Goal: Task Accomplishment & Management: Manage account settings

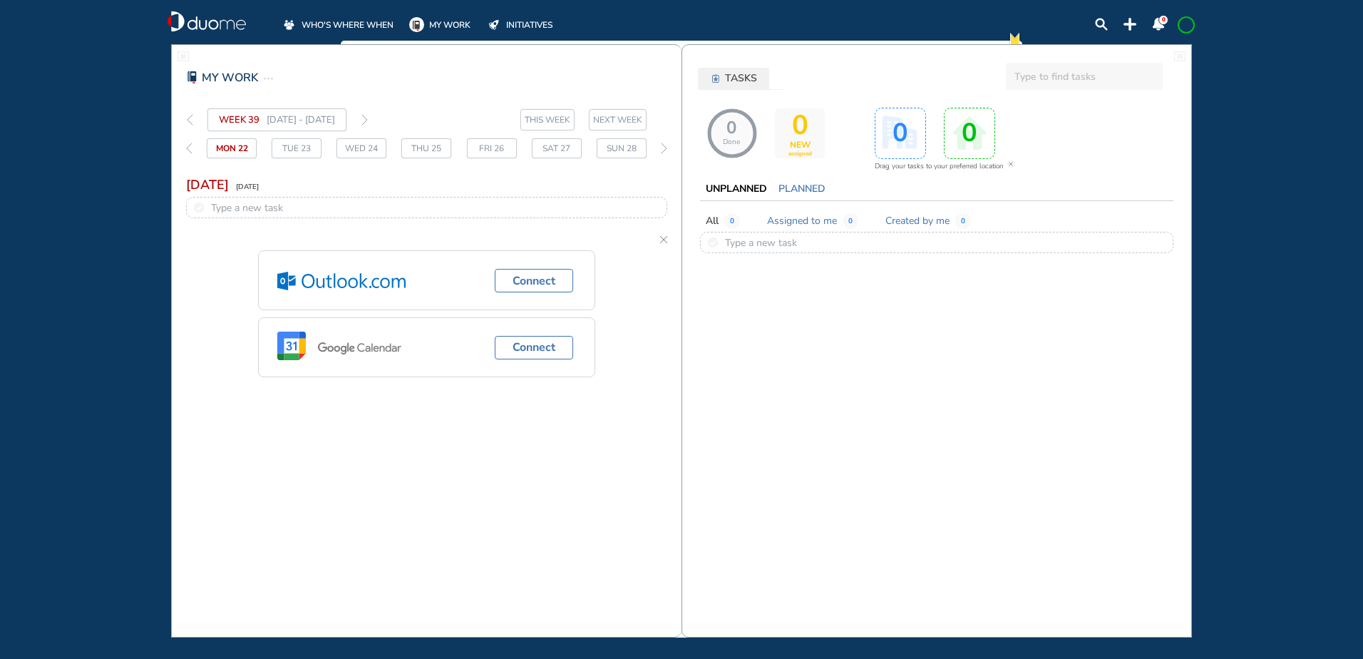
click at [342, 22] on span "WHO'S WHERE WHEN" at bounding box center [347, 25] width 92 height 14
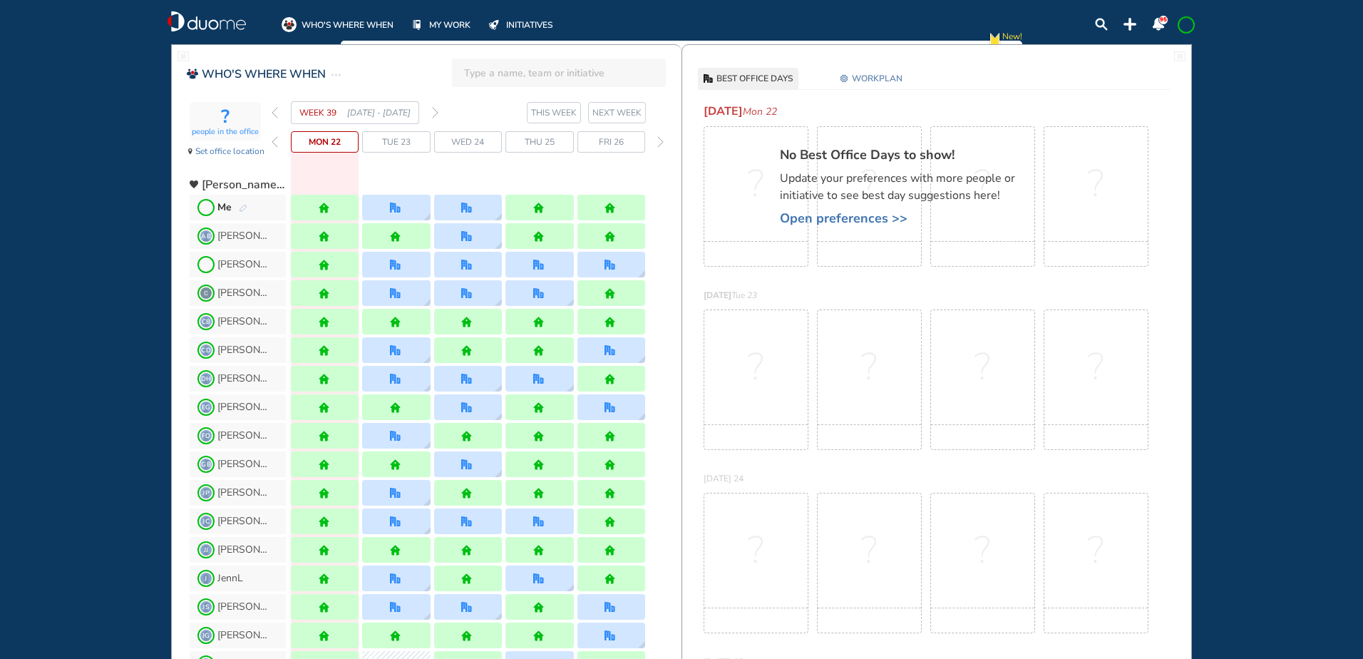
click at [435, 113] on img "forward week" at bounding box center [435, 112] width 6 height 11
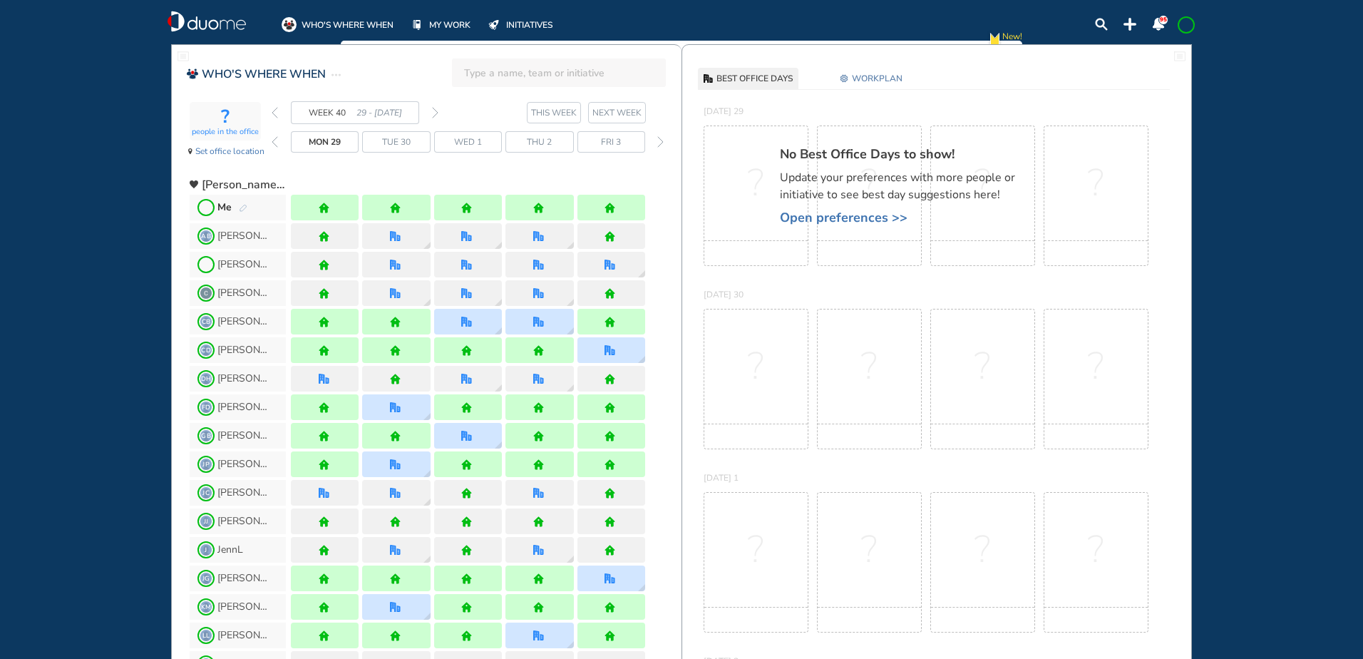
click at [243, 208] on img "pen-edit" at bounding box center [243, 208] width 9 height 9
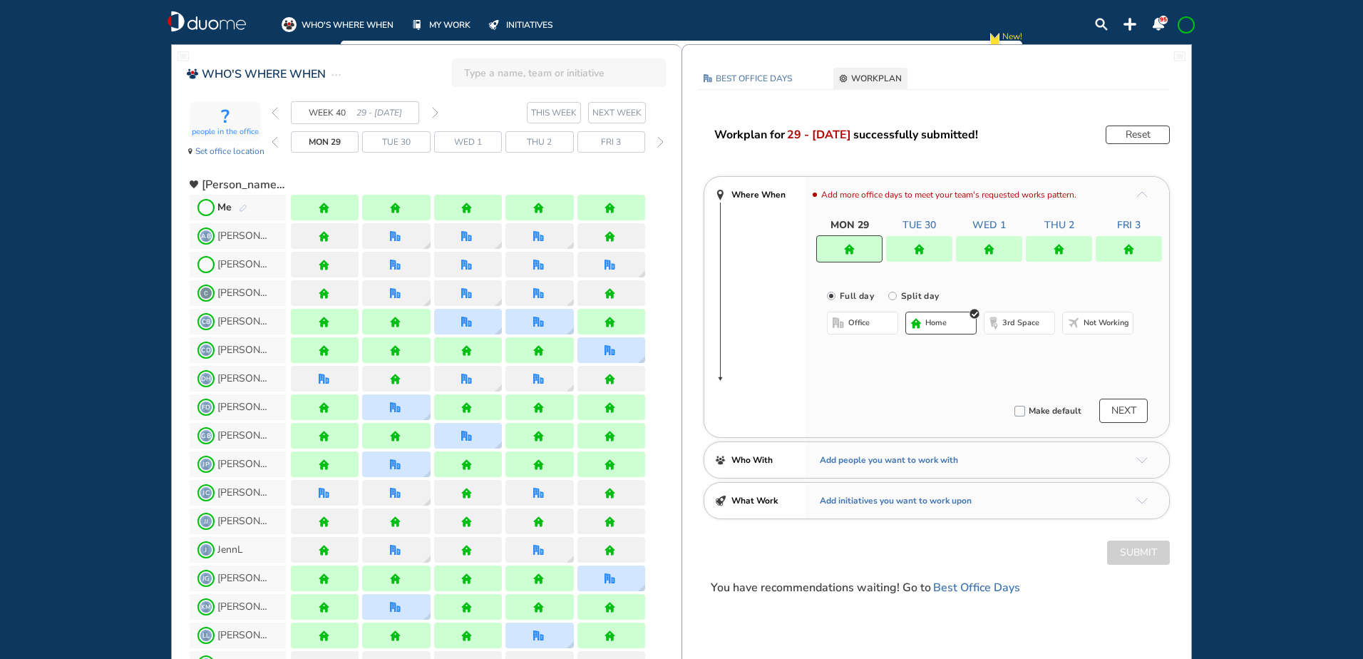
click at [537, 204] on img "home" at bounding box center [538, 207] width 11 height 11
click at [1049, 250] on div at bounding box center [1059, 249] width 66 height 26
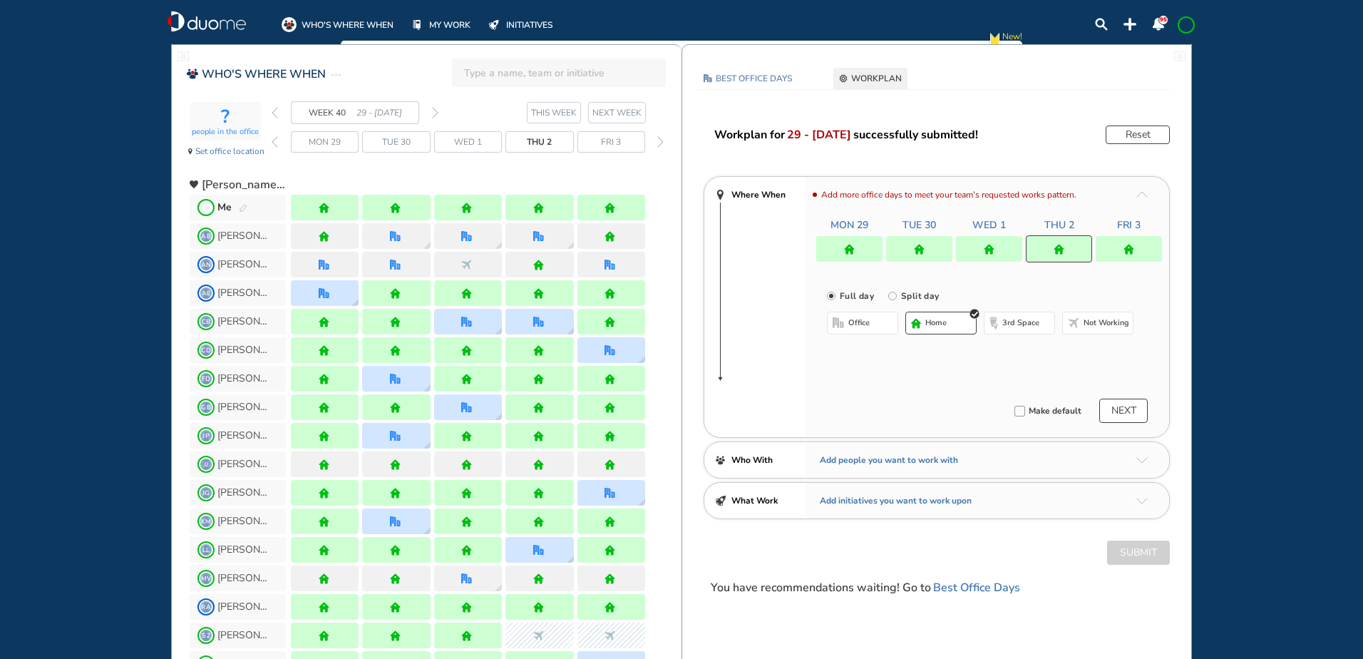
click at [864, 323] on span "office" at bounding box center [858, 322] width 21 height 11
click at [871, 353] on button "Select location" at bounding box center [864, 351] width 57 height 14
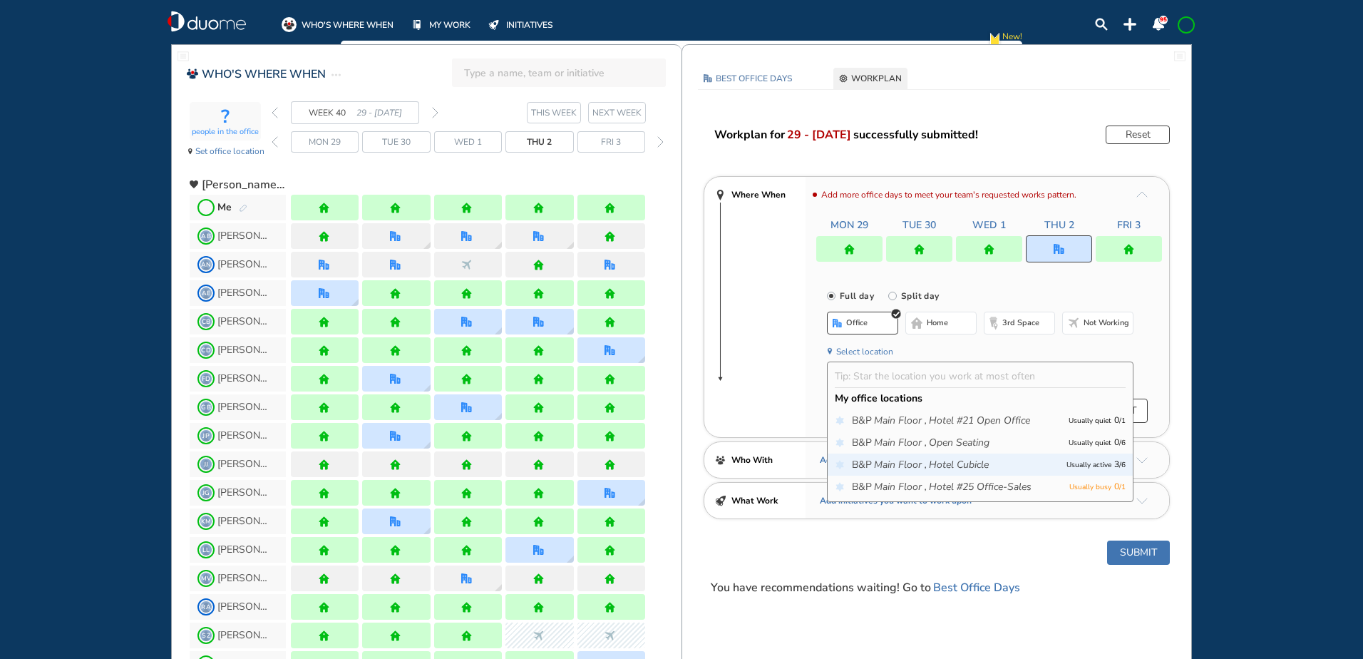
click at [971, 461] on icon "Hotel Cubicle" at bounding box center [959, 465] width 60 height 14
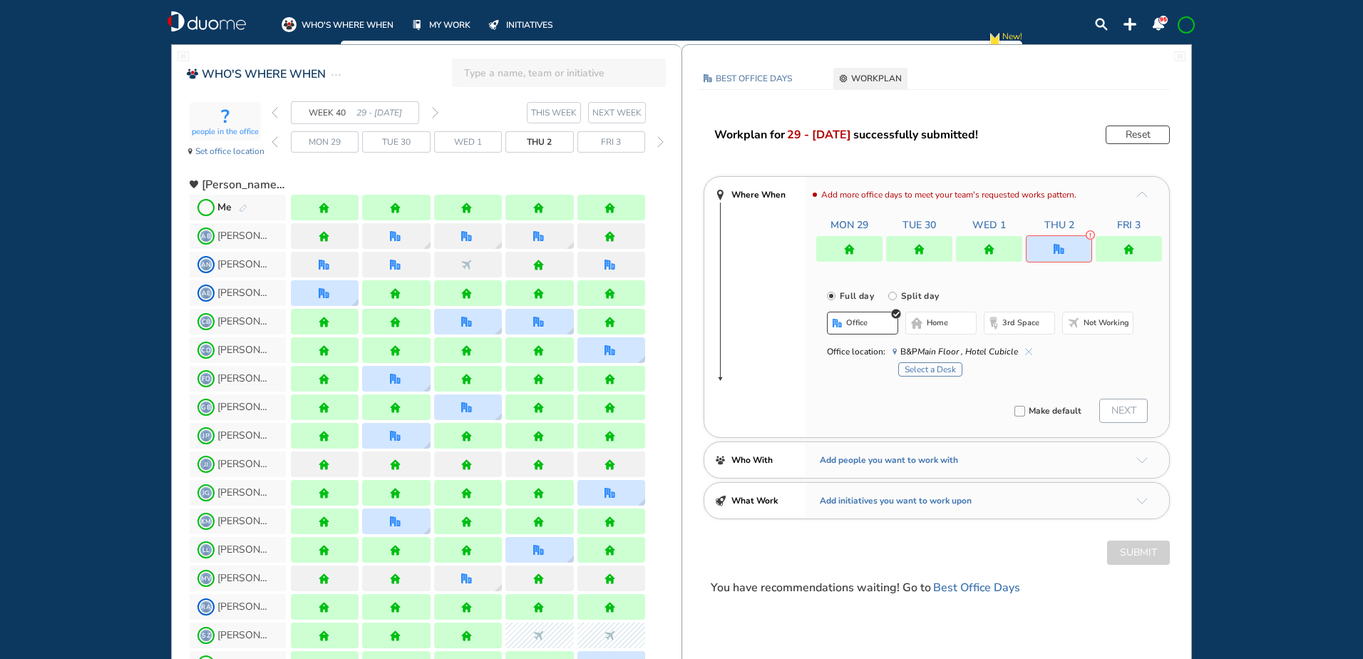
click at [940, 371] on button "Select a Desk" at bounding box center [930, 369] width 64 height 14
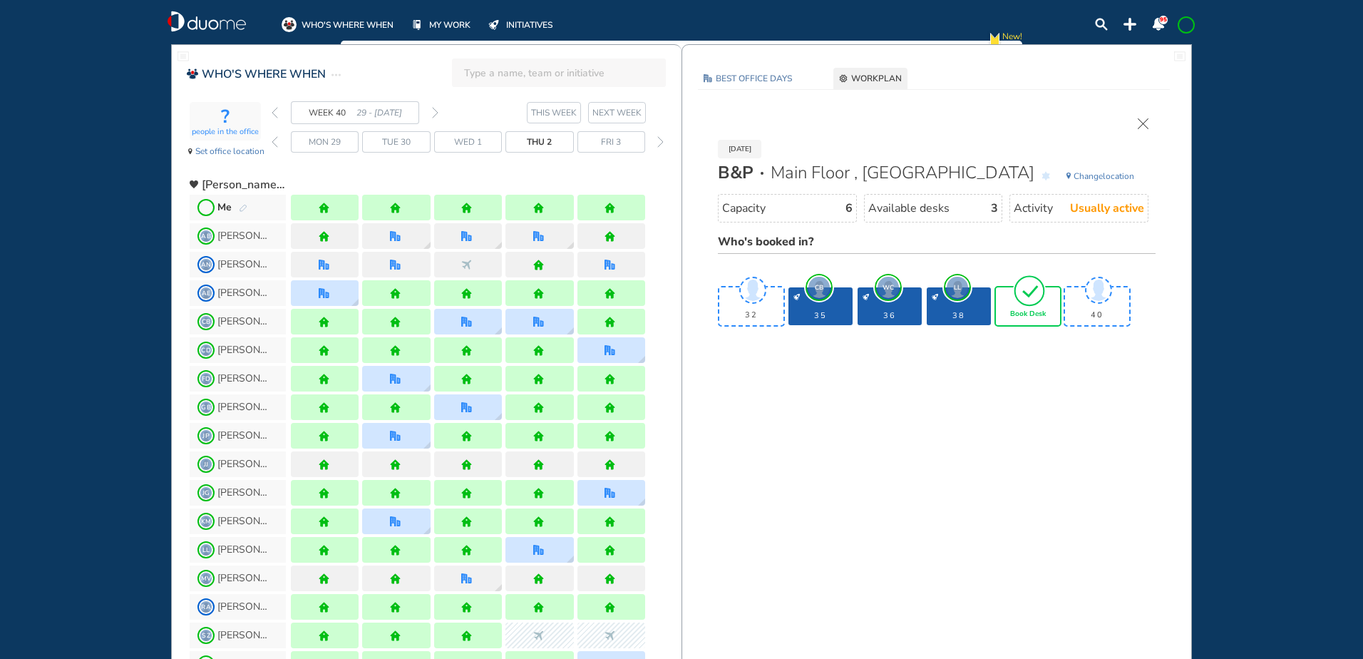
click at [1030, 304] on img "tick-rounded-outline" at bounding box center [1029, 290] width 33 height 33
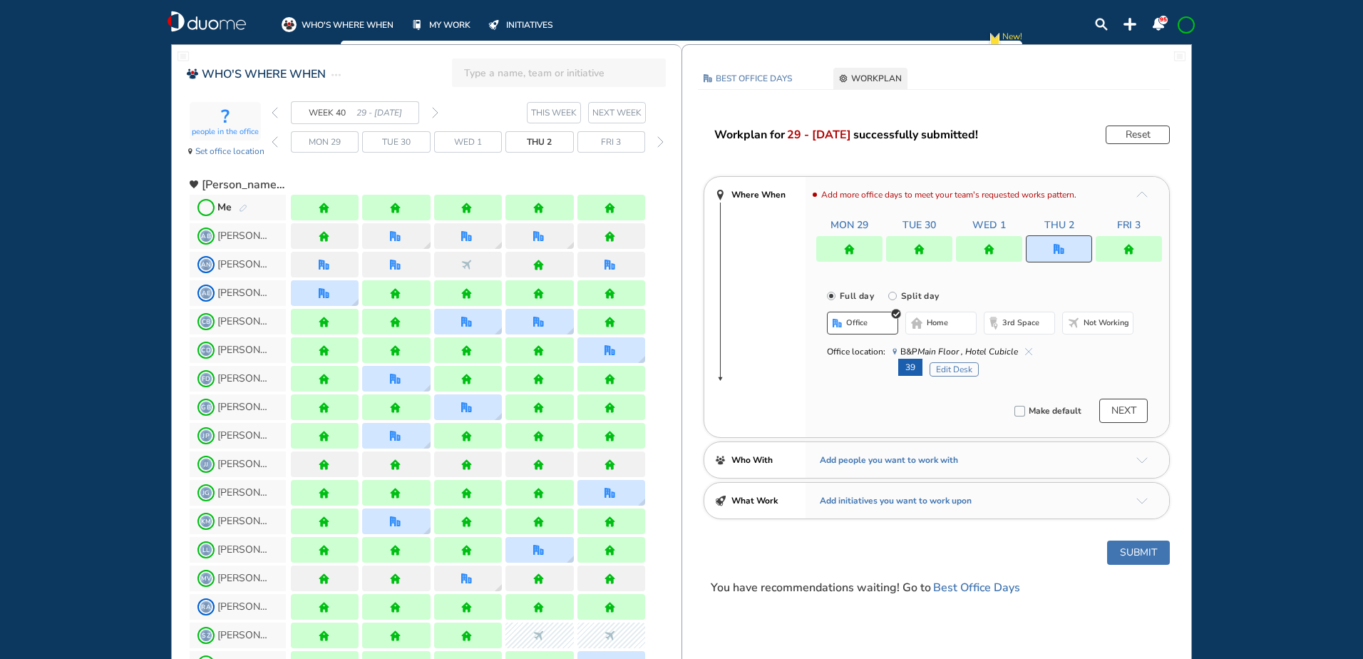
click at [1150, 552] on button "Submit" at bounding box center [1138, 552] width 63 height 24
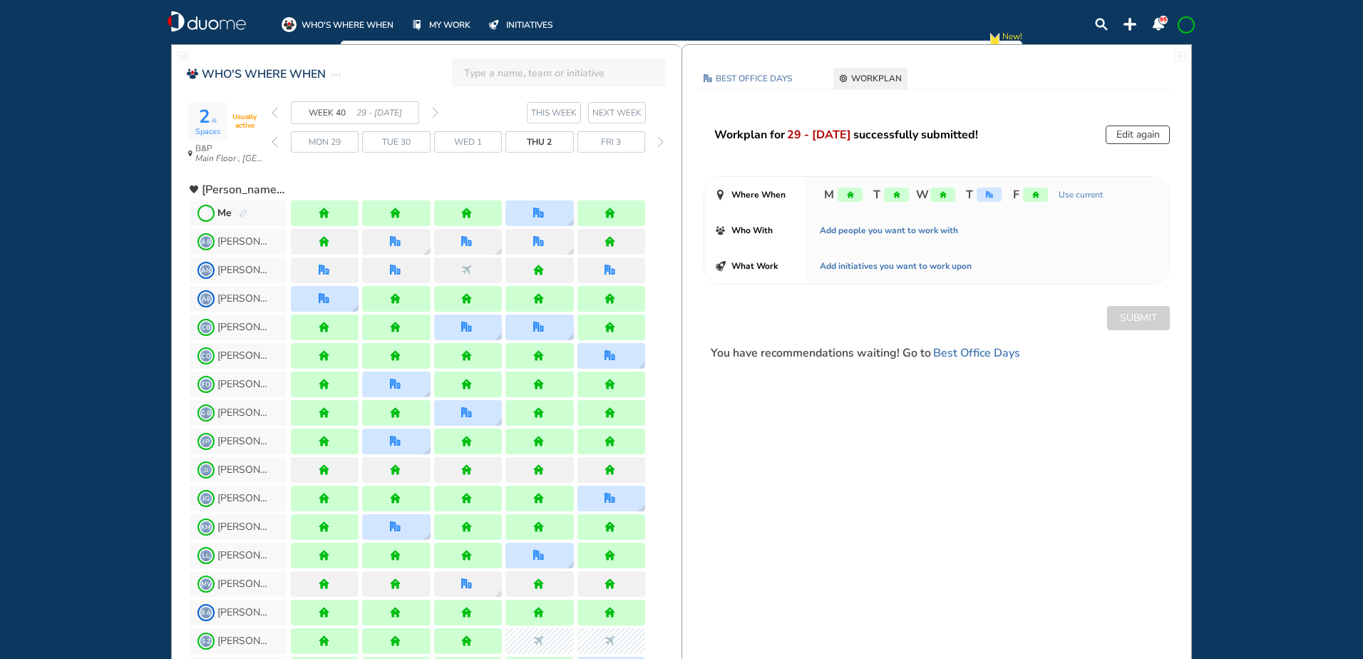
click at [434, 112] on img "forward week" at bounding box center [435, 112] width 6 height 11
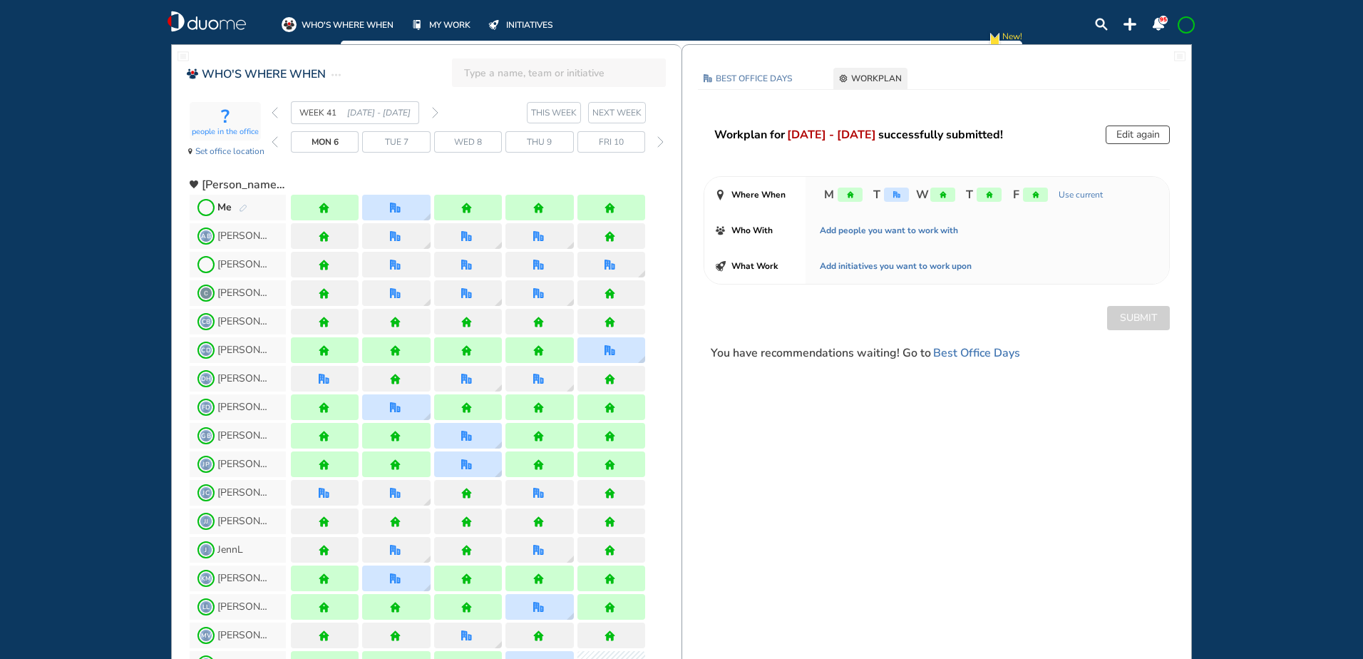
click at [434, 112] on img "forward week" at bounding box center [435, 112] width 6 height 11
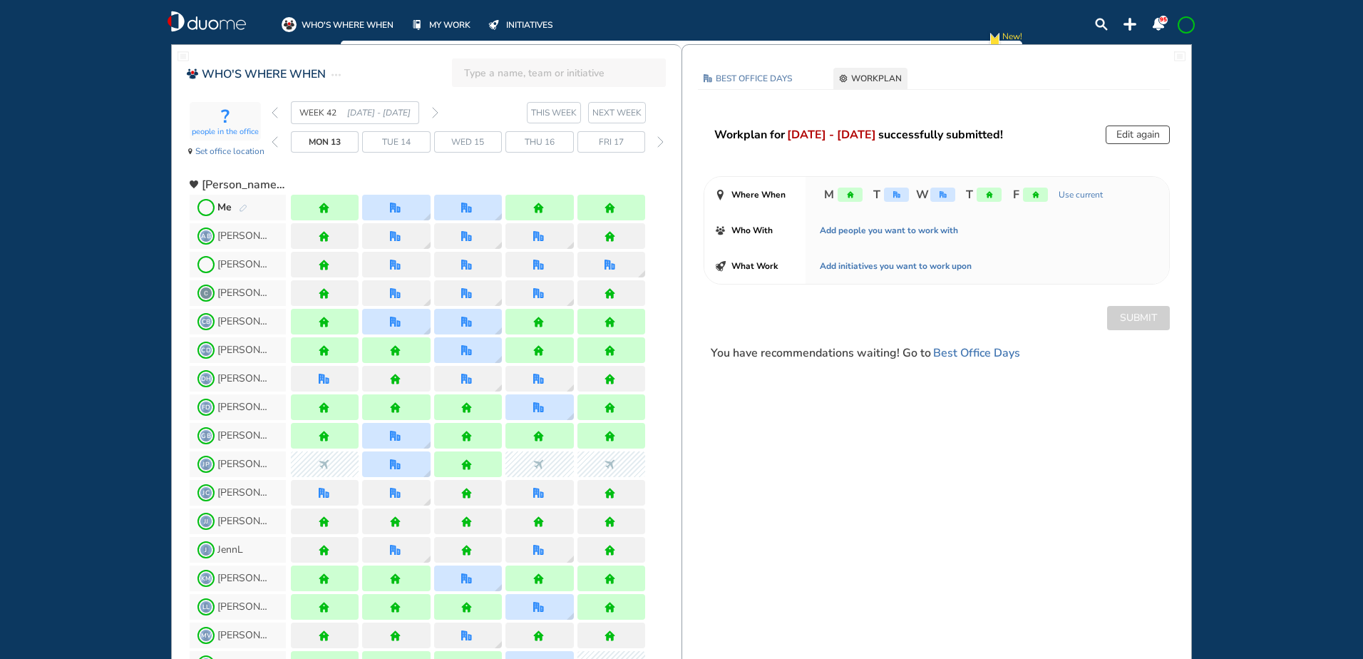
click at [273, 110] on img "back week" at bounding box center [275, 112] width 6 height 11
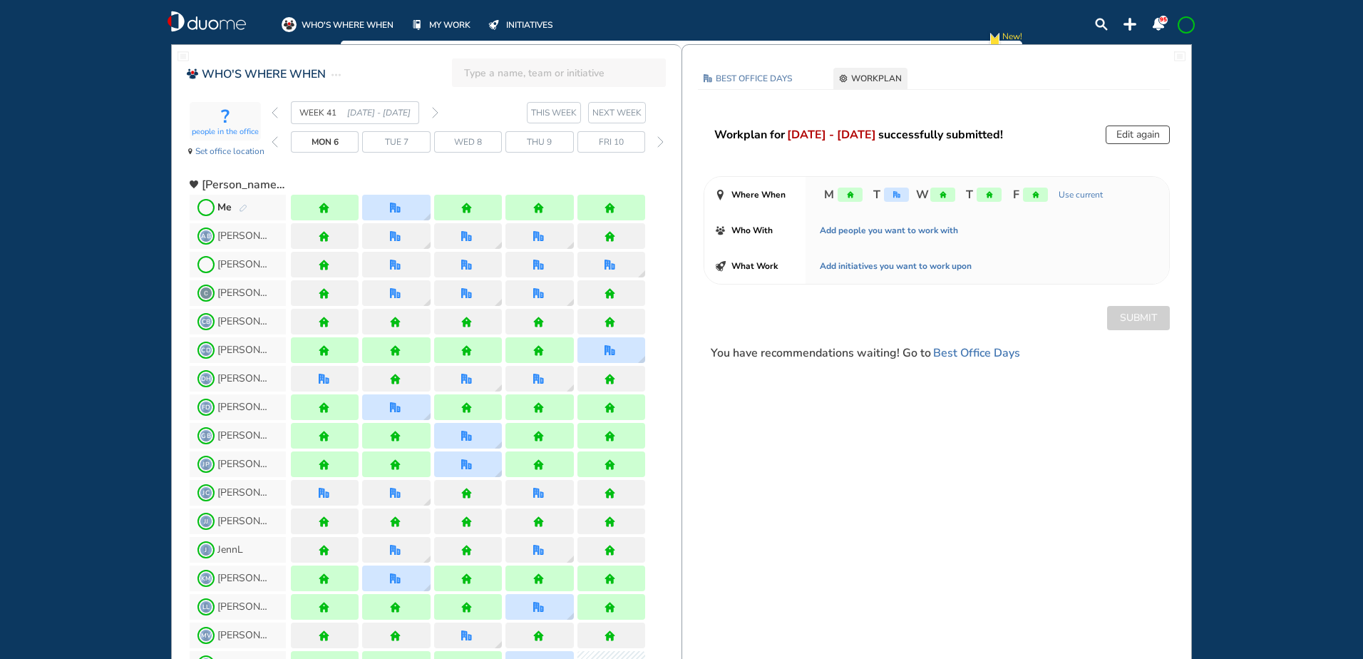
click at [274, 110] on img "back week" at bounding box center [275, 112] width 6 height 11
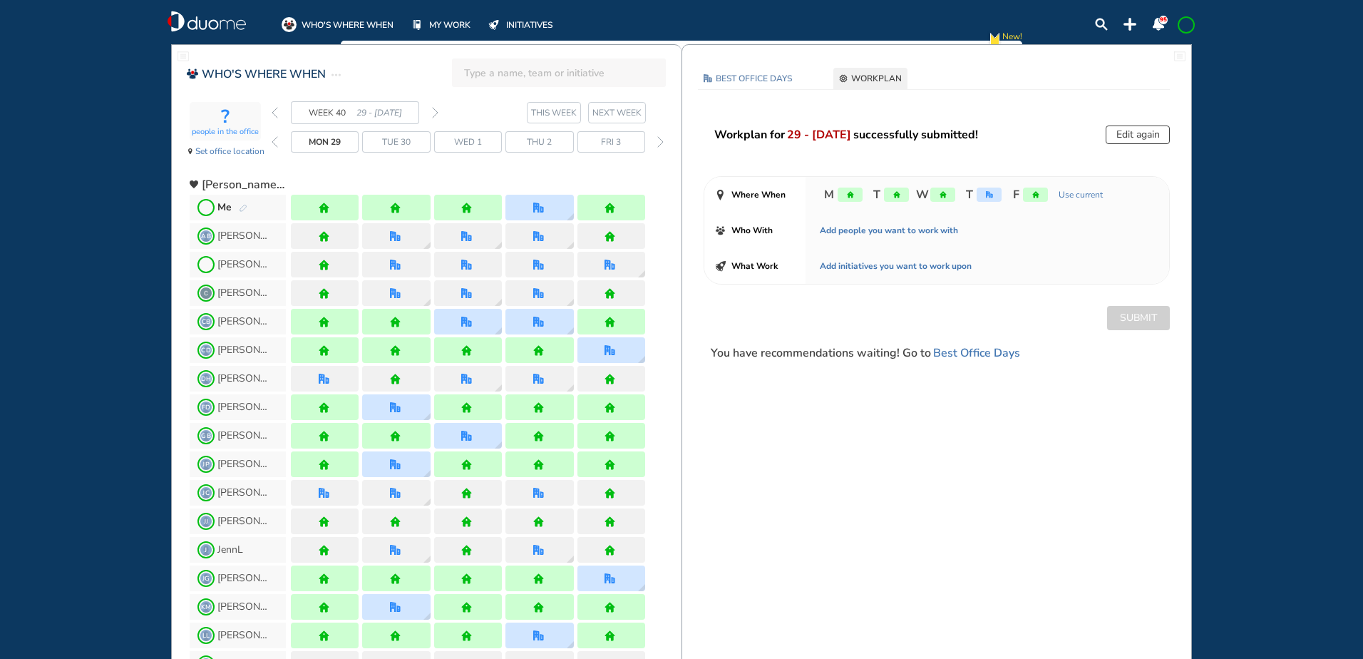
click at [437, 110] on img "forward week" at bounding box center [435, 112] width 6 height 11
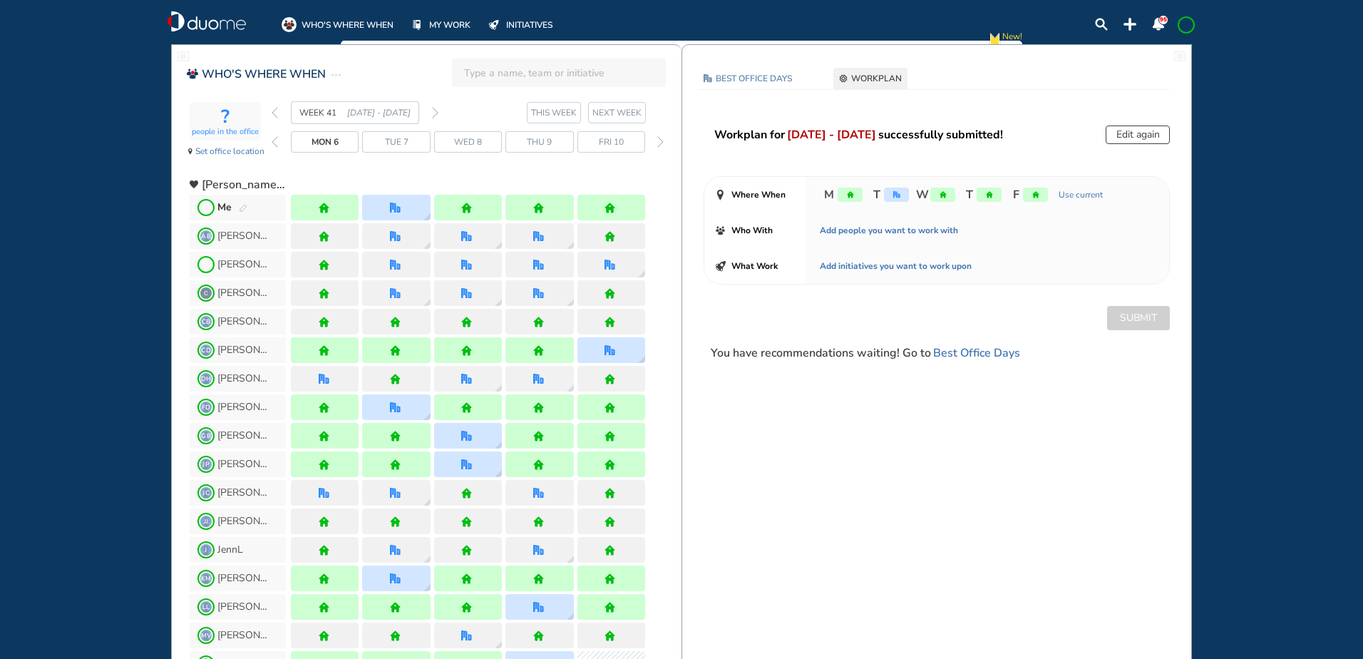
click at [437, 110] on img "forward week" at bounding box center [435, 112] width 6 height 11
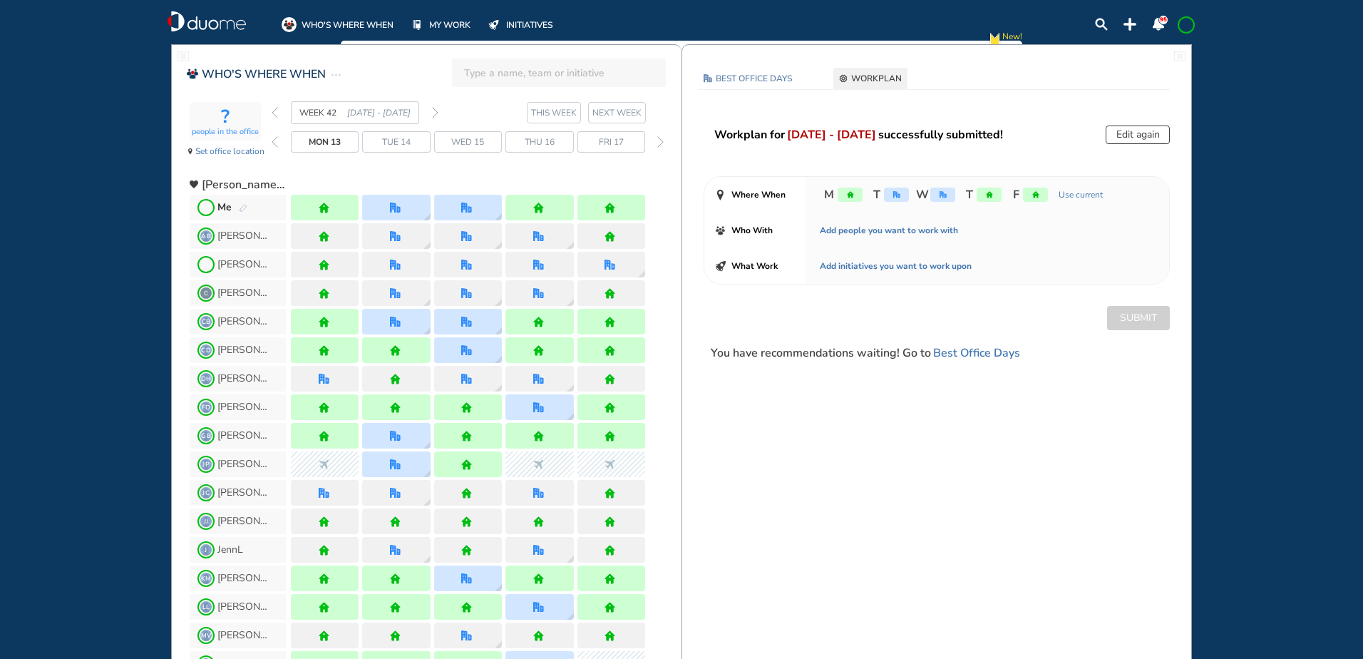
click at [437, 110] on img "forward week" at bounding box center [435, 112] width 6 height 11
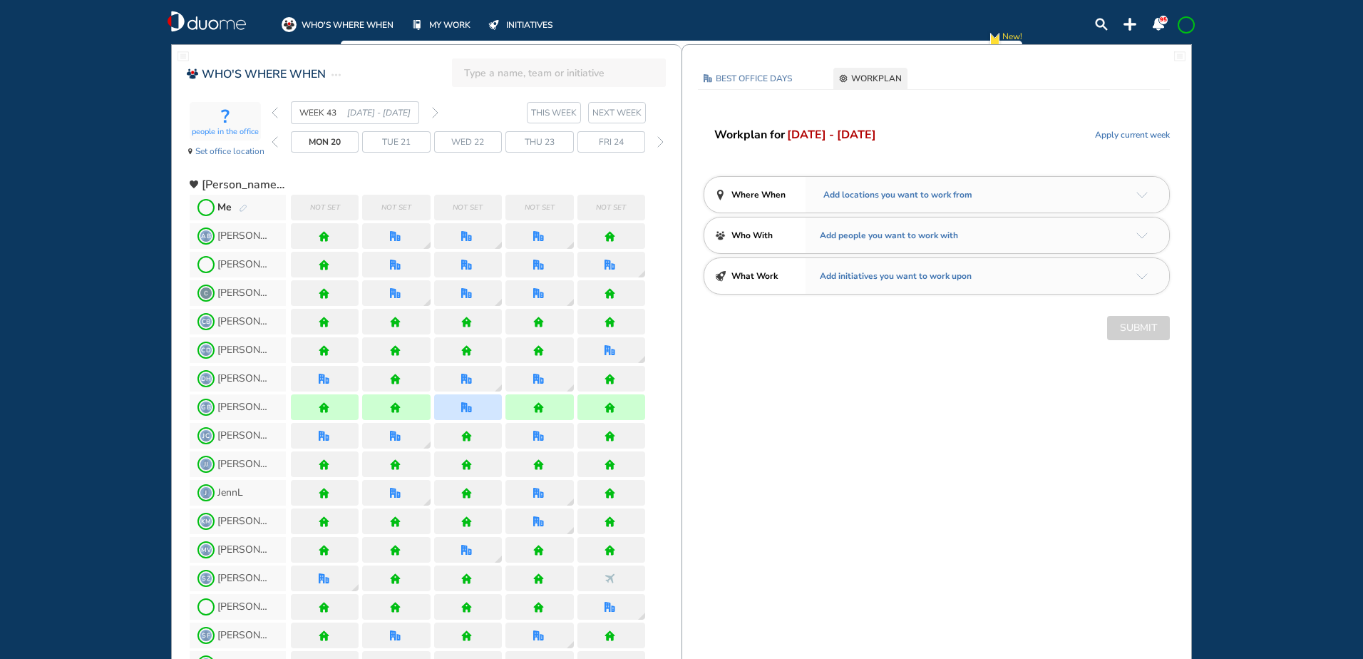
click at [242, 207] on img "pen-edit" at bounding box center [243, 208] width 9 height 9
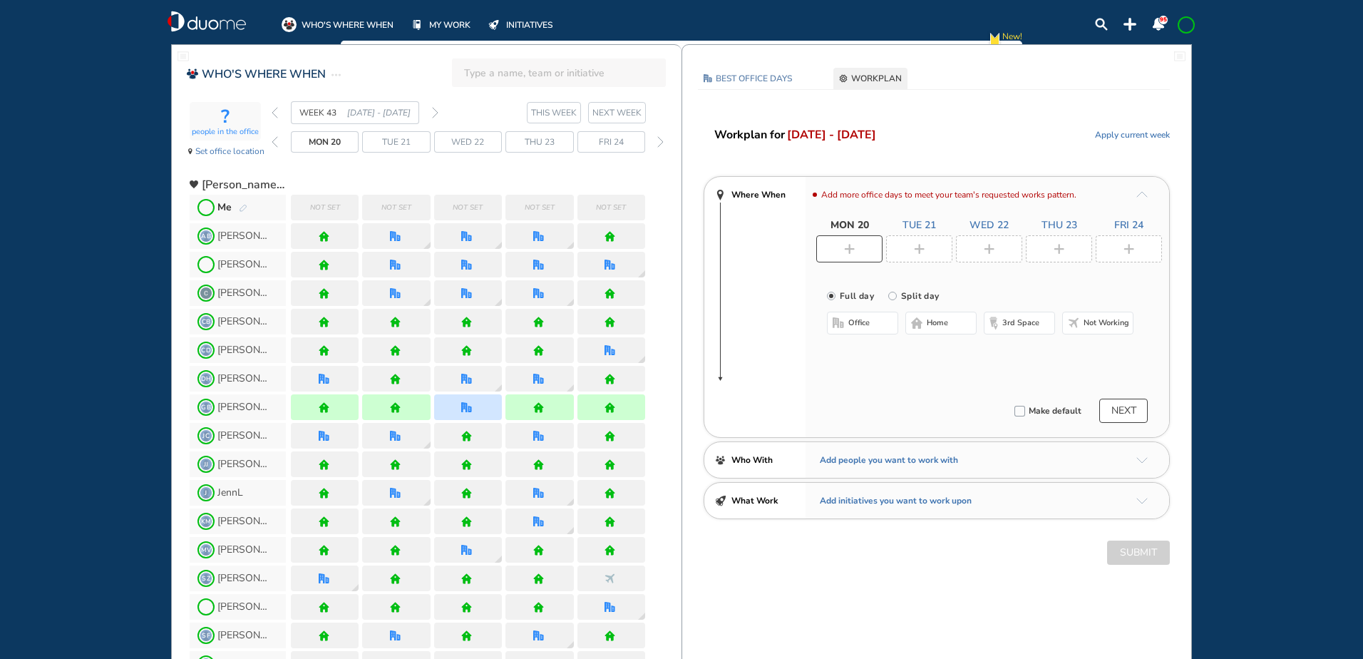
click at [241, 208] on img "pen-edit" at bounding box center [243, 208] width 9 height 9
click at [1068, 249] on div at bounding box center [1059, 248] width 66 height 27
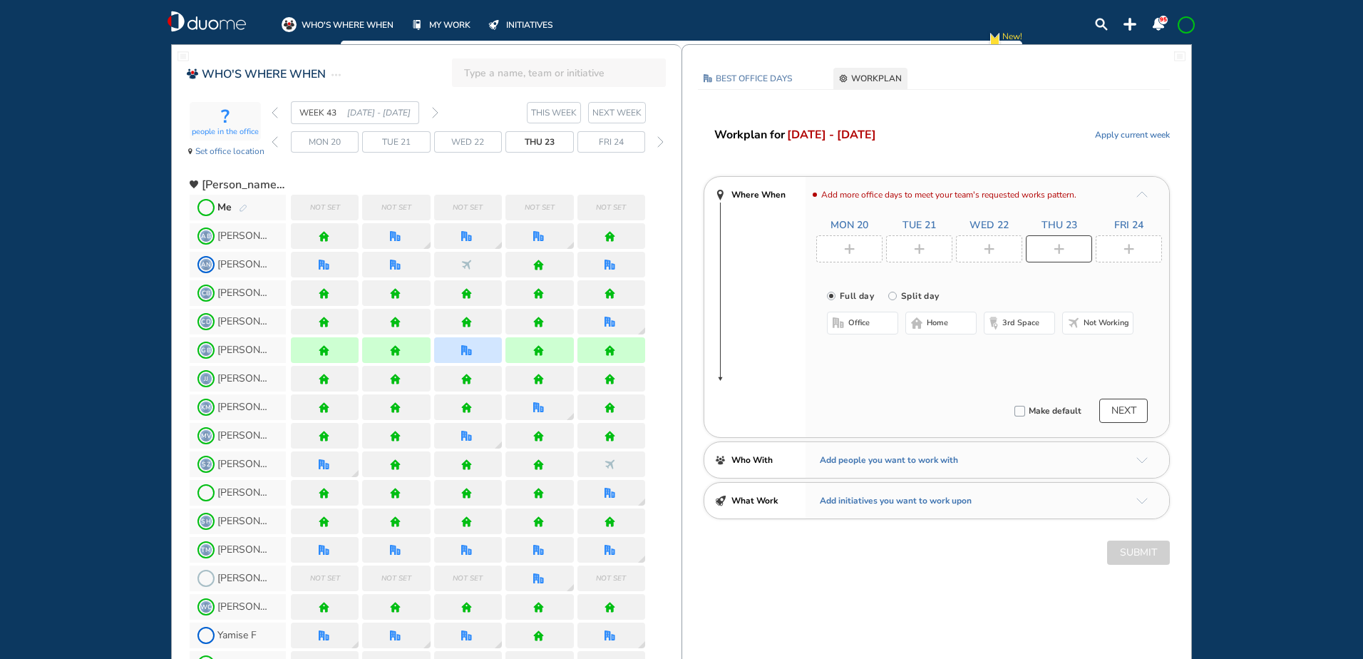
click at [854, 321] on span "office" at bounding box center [858, 322] width 21 height 11
click at [857, 350] on button "Select location" at bounding box center [864, 351] width 57 height 14
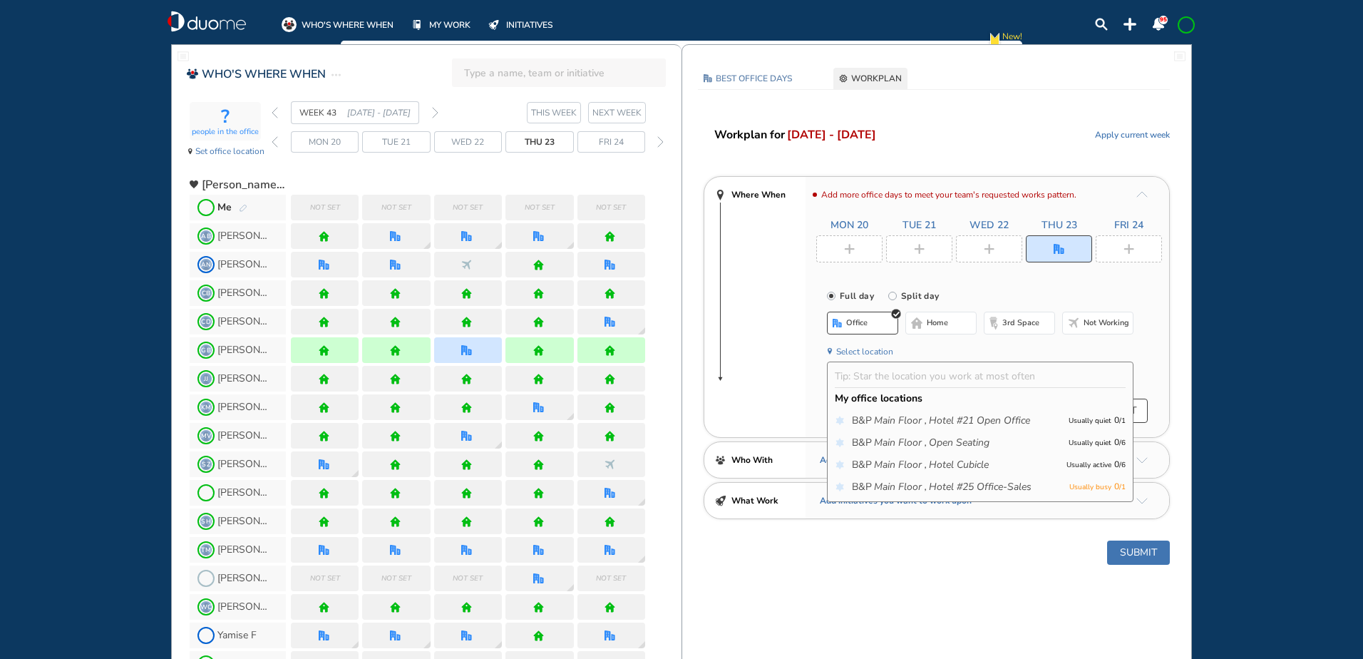
click at [1003, 463] on span "B&P Main Floor , Hotel Cubicle" at bounding box center [955, 465] width 207 height 14
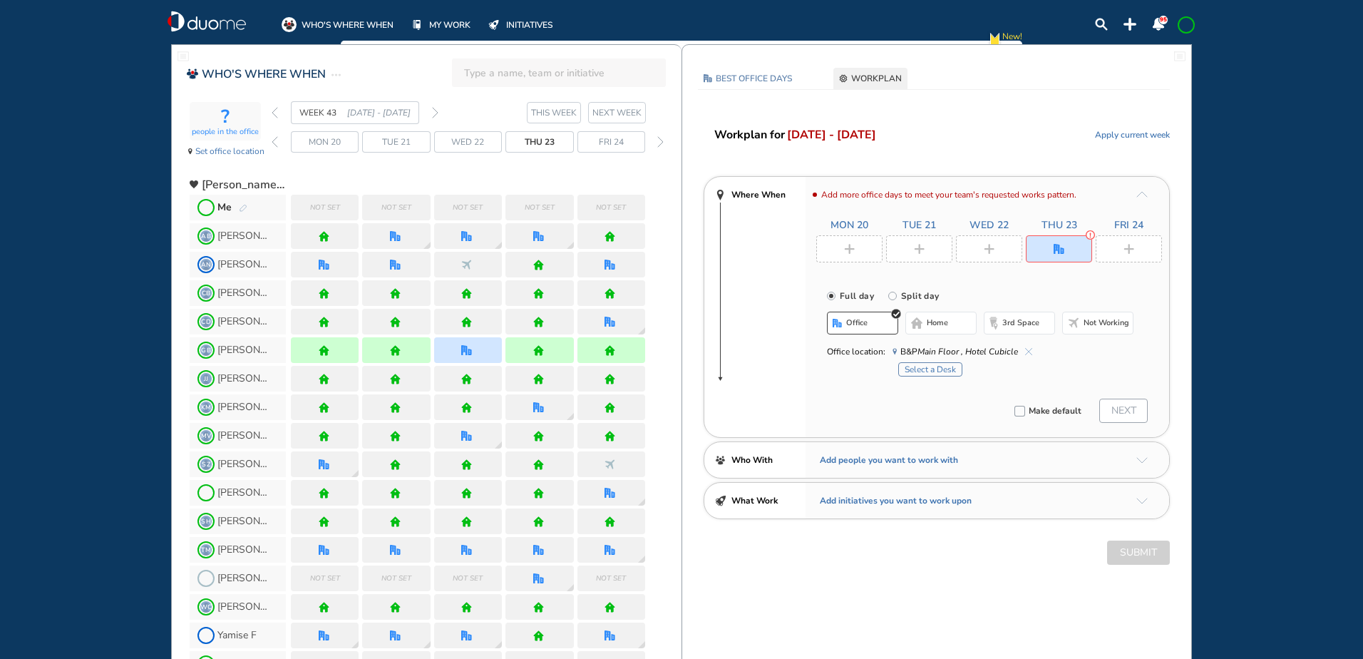
click at [948, 371] on button "Select a Desk" at bounding box center [930, 369] width 64 height 14
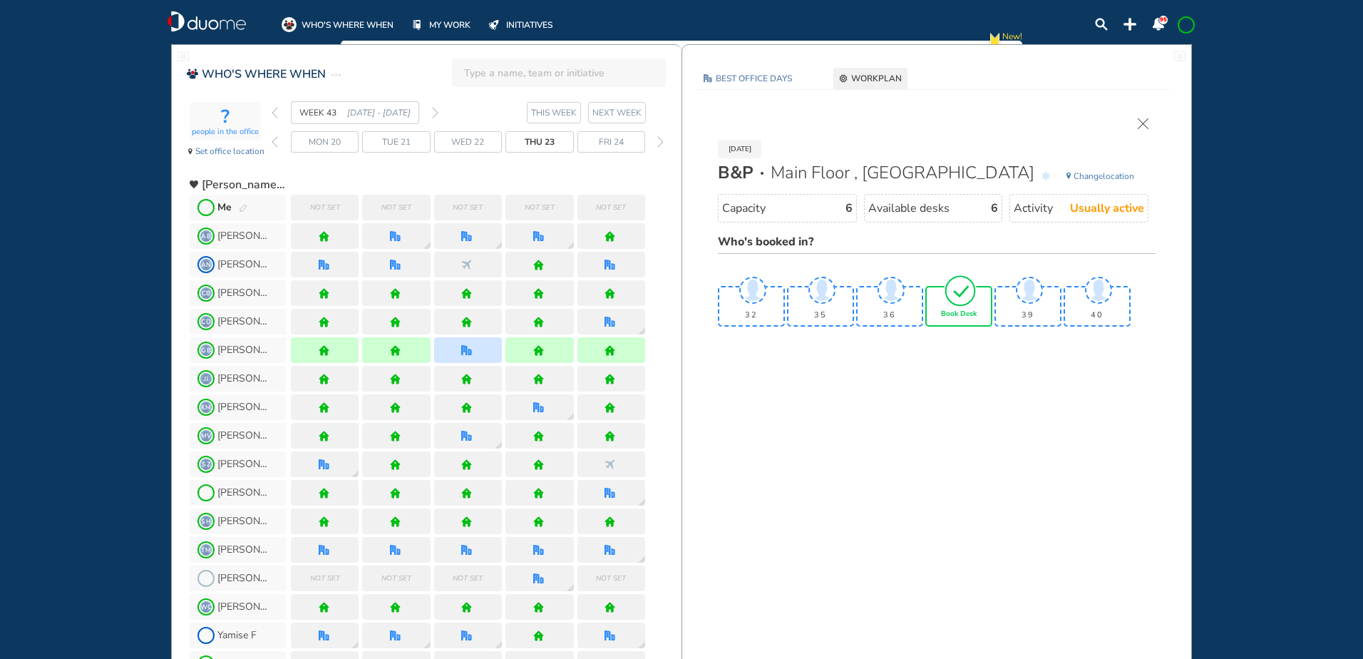
click at [966, 308] on div "Book Desk" at bounding box center [959, 306] width 64 height 38
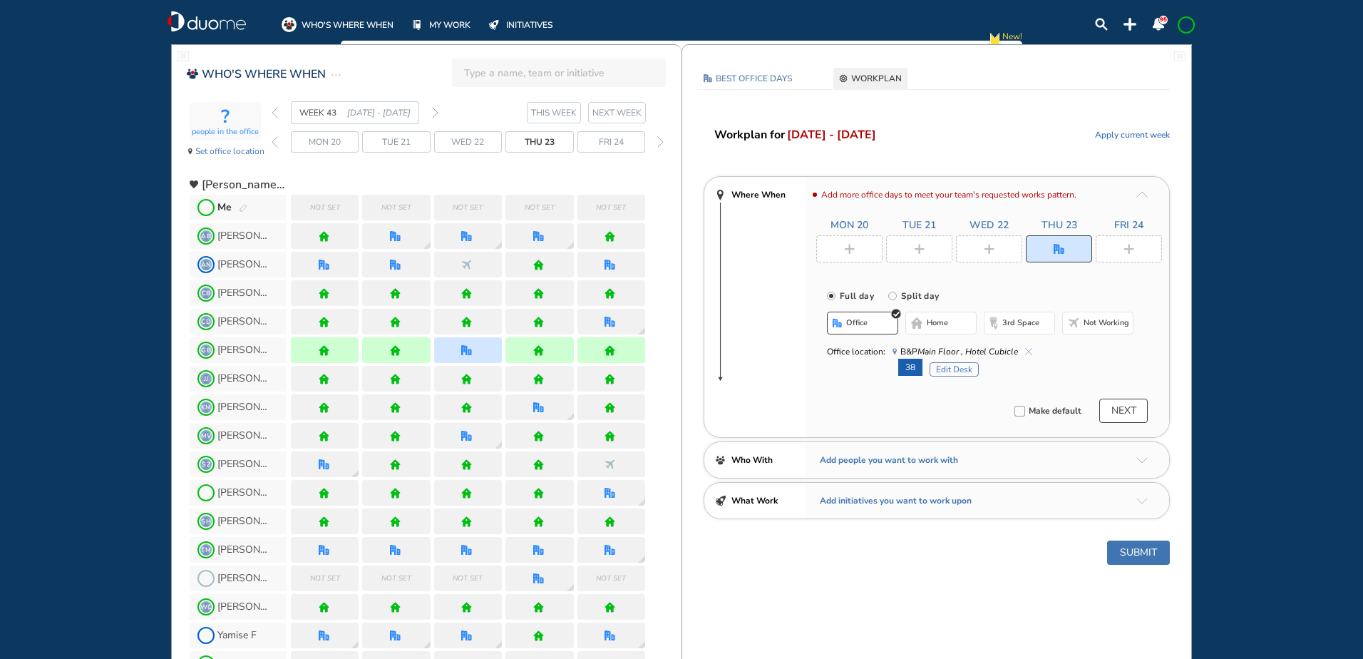
click at [849, 251] on img "plus-rounded-bdbdbd" at bounding box center [849, 249] width 11 height 11
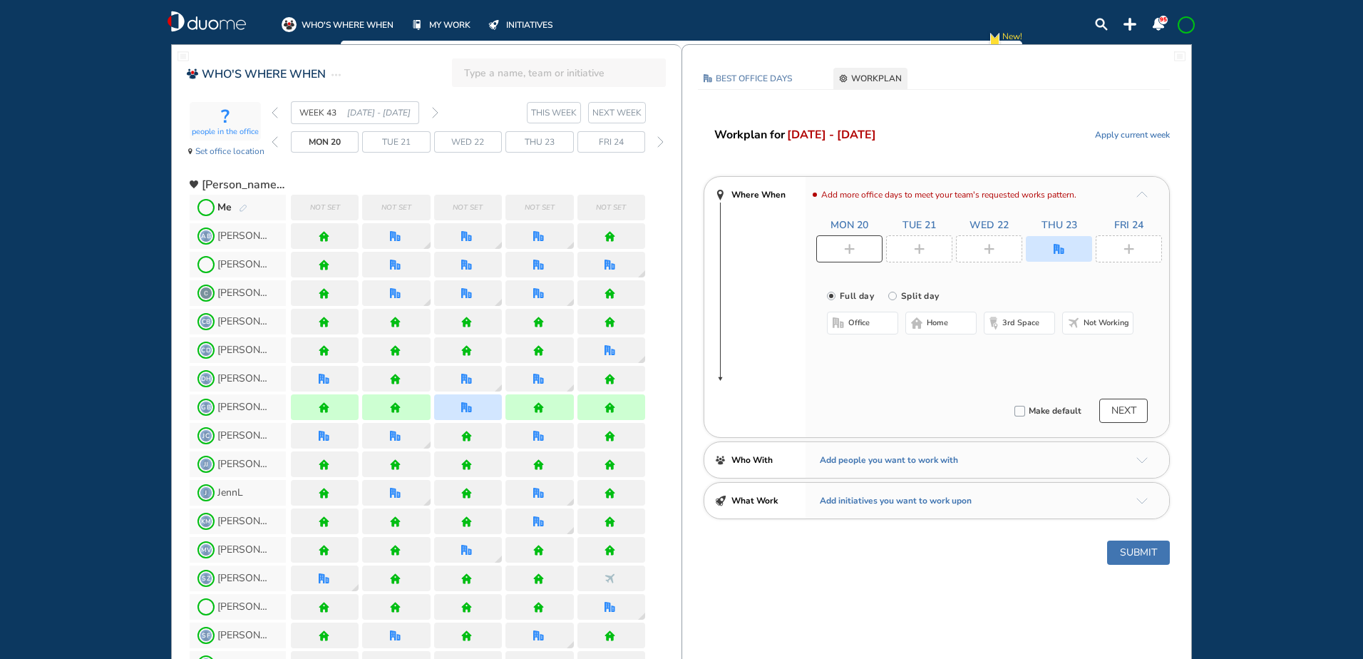
click at [943, 326] on span "home" at bounding box center [937, 322] width 21 height 11
click at [925, 252] on div at bounding box center [919, 248] width 66 height 27
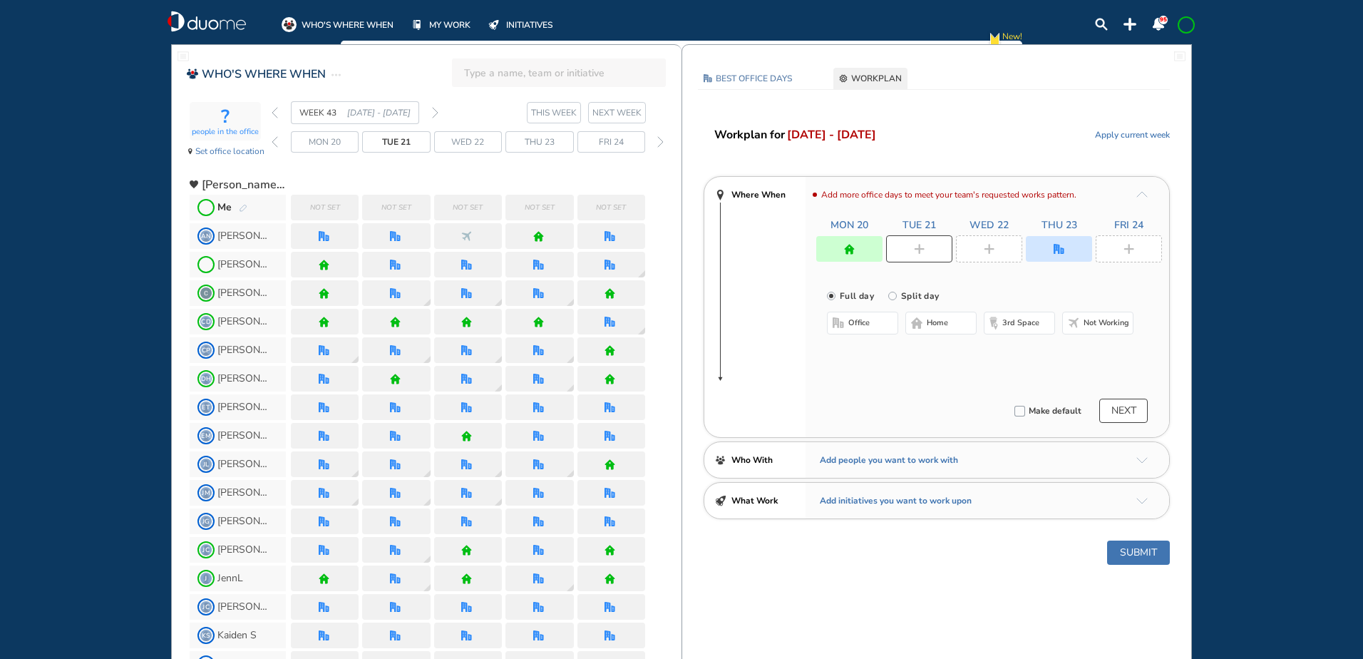
drag, startPoint x: 931, startPoint y: 319, endPoint x: 970, endPoint y: 283, distance: 53.5
click at [930, 319] on span "home" at bounding box center [937, 322] width 21 height 11
click at [991, 246] on img "plus-rounded-bdbdbd" at bounding box center [989, 249] width 11 height 11
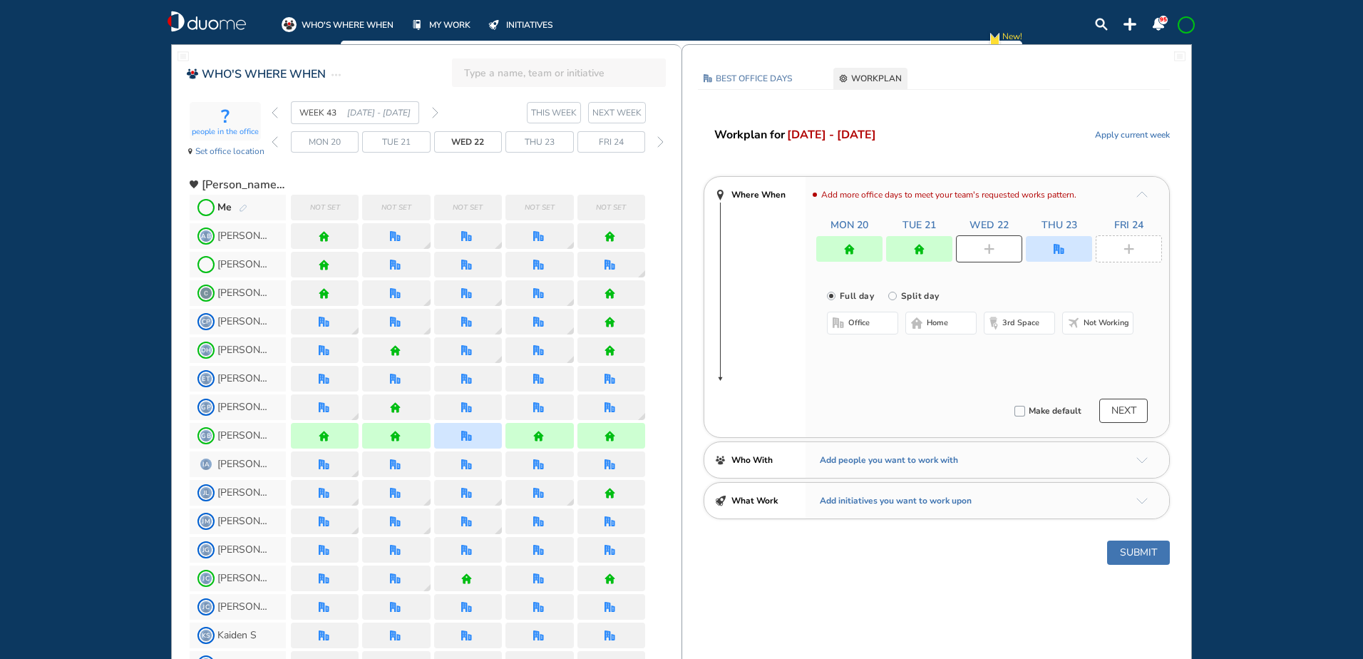
click at [926, 324] on button "home" at bounding box center [940, 322] width 71 height 23
click at [1129, 247] on img "plus-rounded-bdbdbd" at bounding box center [1128, 249] width 11 height 11
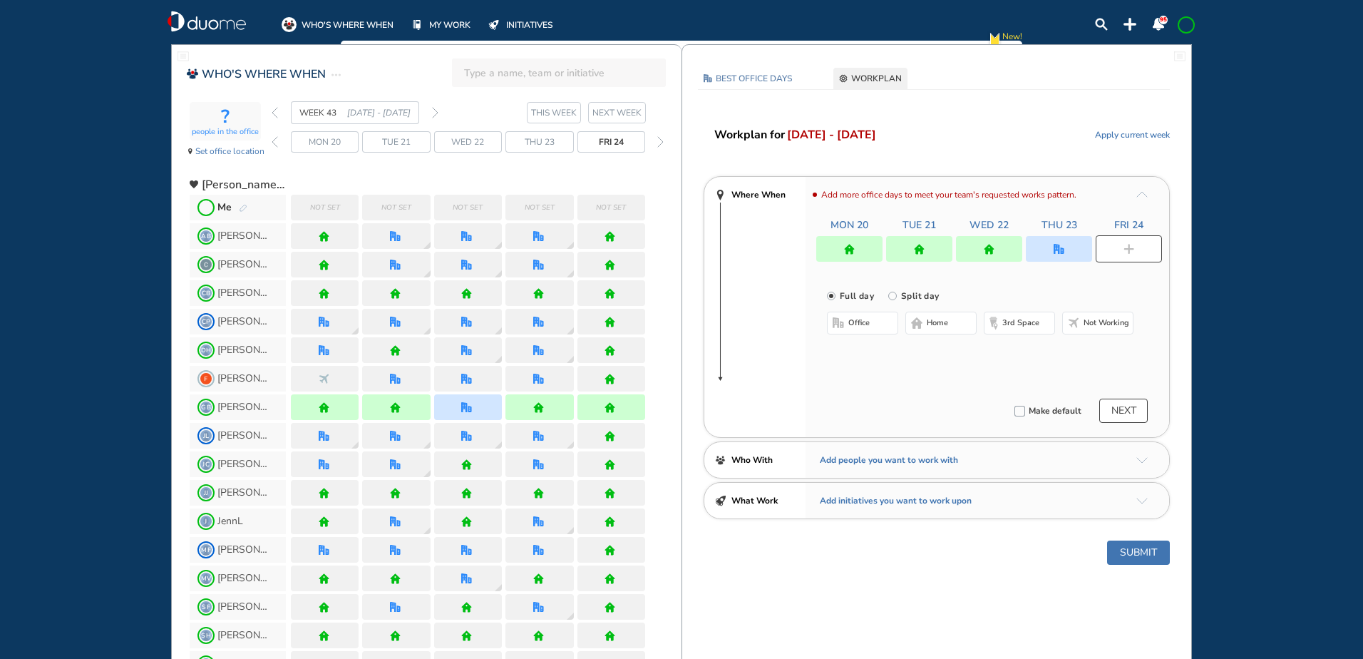
click at [940, 325] on span "home" at bounding box center [937, 322] width 21 height 11
click at [1144, 553] on button "Submit" at bounding box center [1138, 552] width 63 height 24
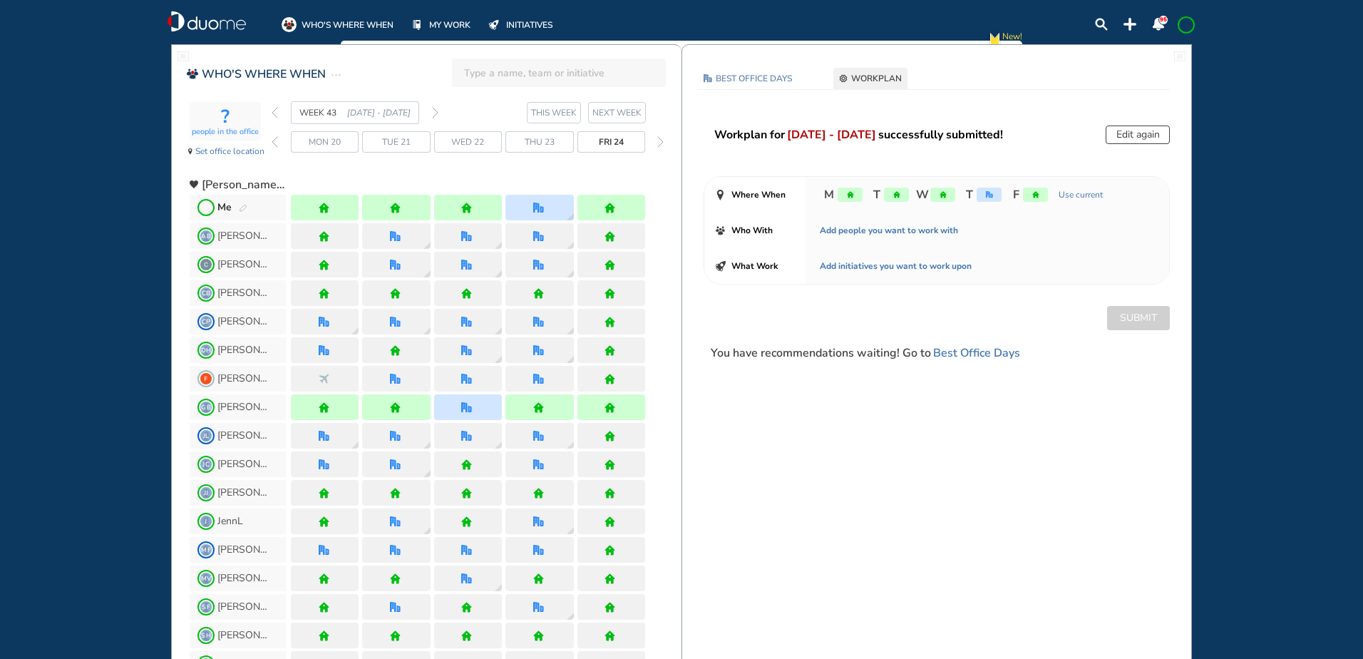
click at [435, 113] on img "forward week" at bounding box center [435, 112] width 6 height 11
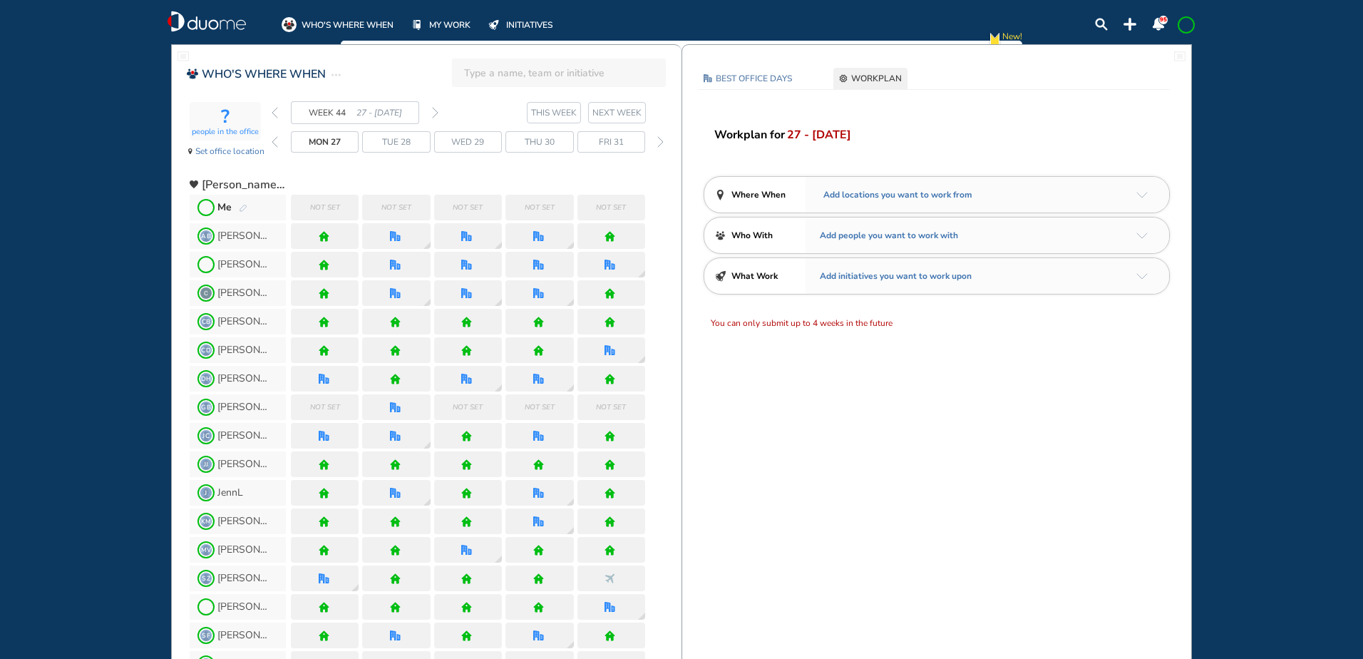
click at [274, 110] on img "back week" at bounding box center [275, 112] width 6 height 11
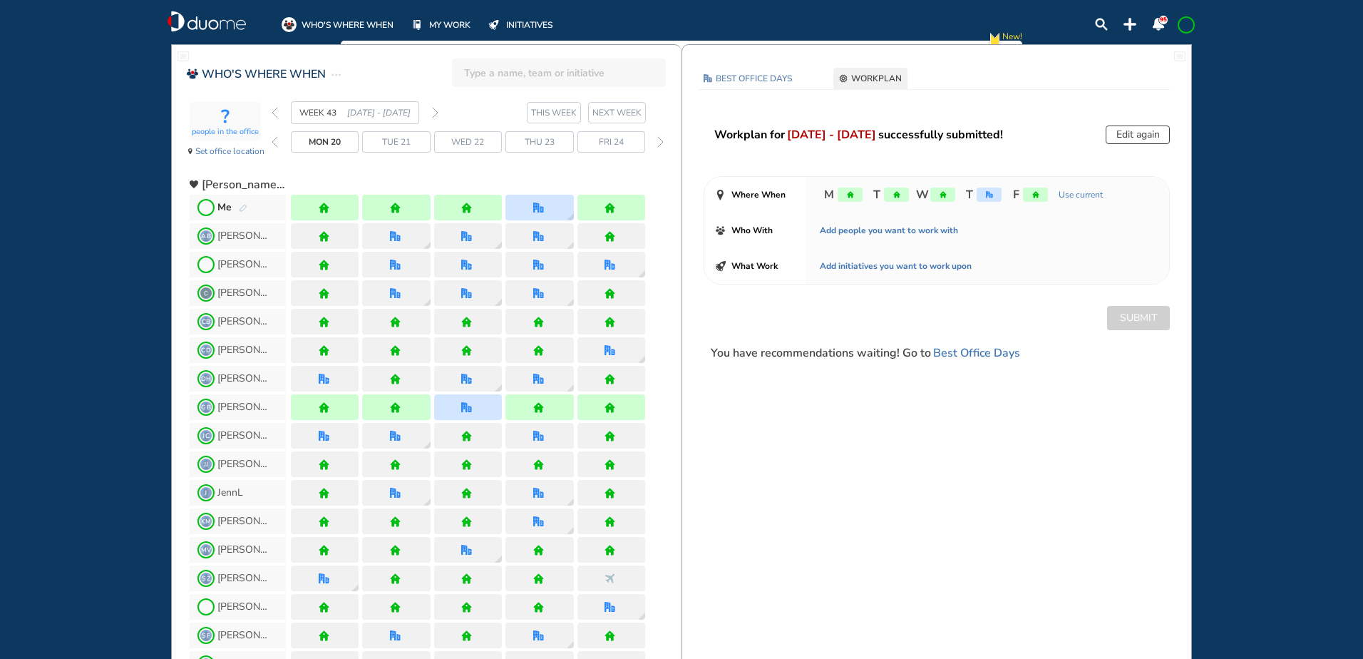
click at [274, 115] on img "back week" at bounding box center [275, 112] width 6 height 11
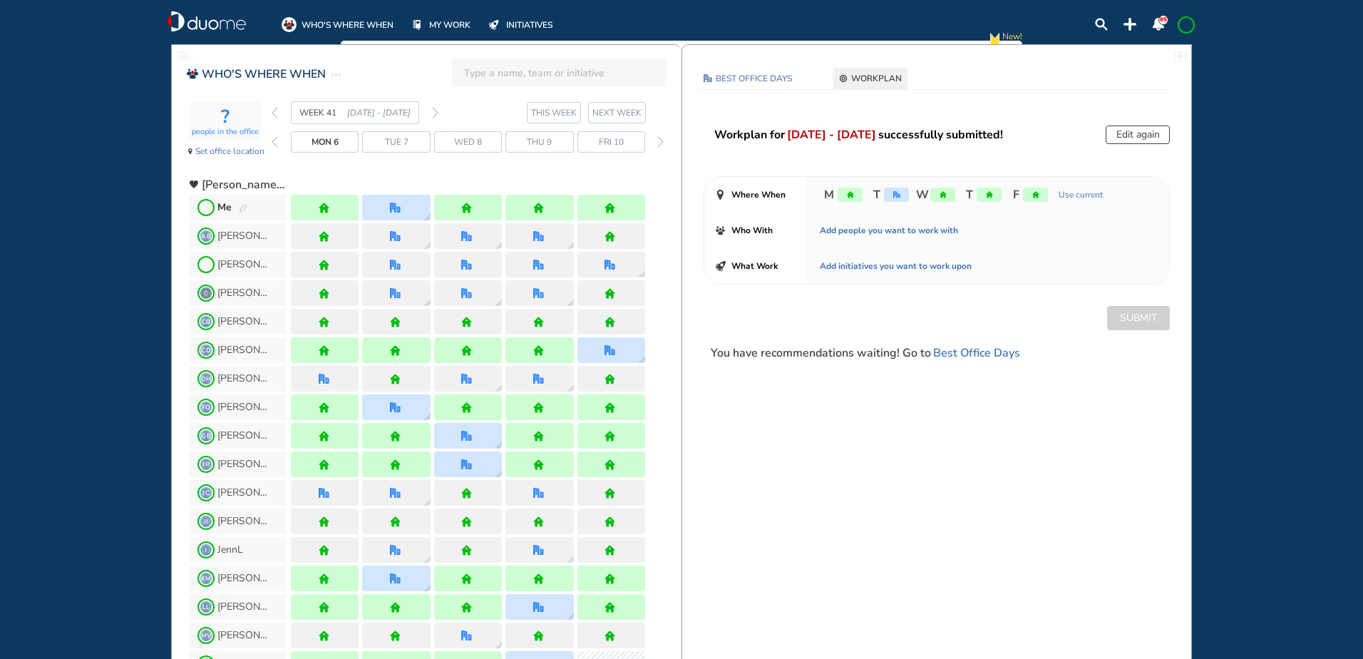
click at [274, 115] on img "back week" at bounding box center [275, 112] width 6 height 11
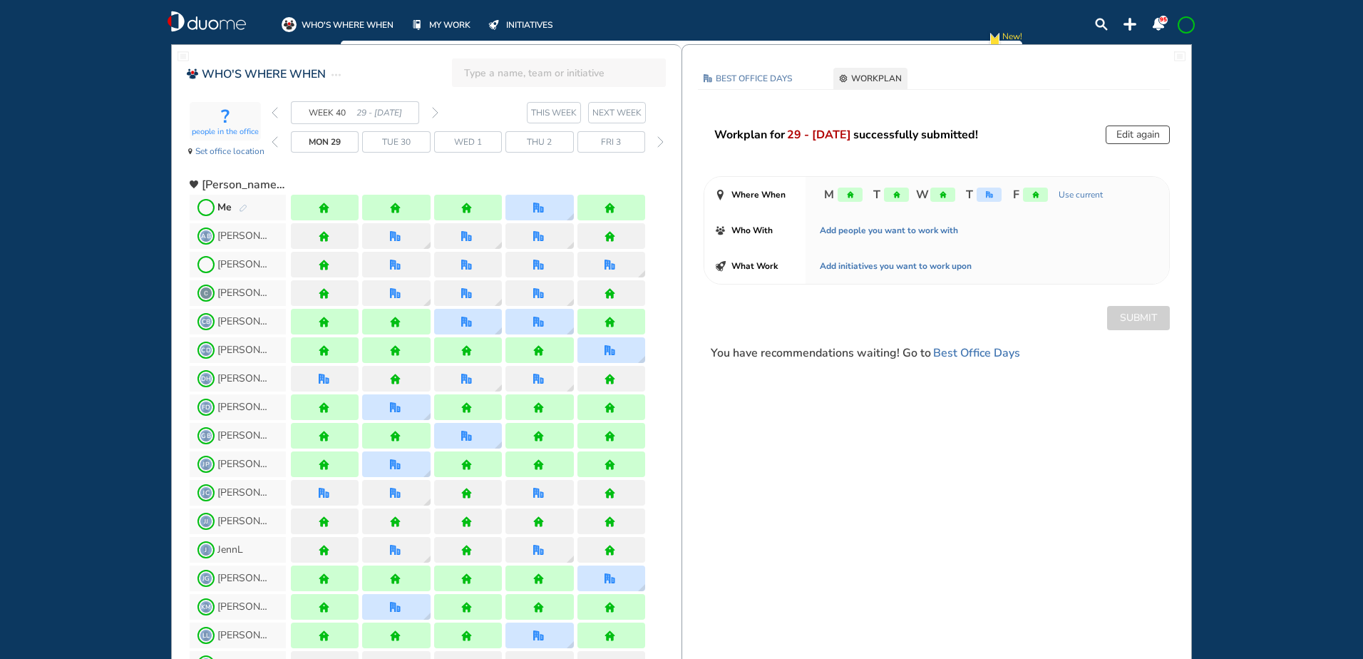
click at [237, 206] on div "Me" at bounding box center [232, 207] width 30 height 14
click at [246, 207] on img "pen-edit" at bounding box center [243, 208] width 9 height 9
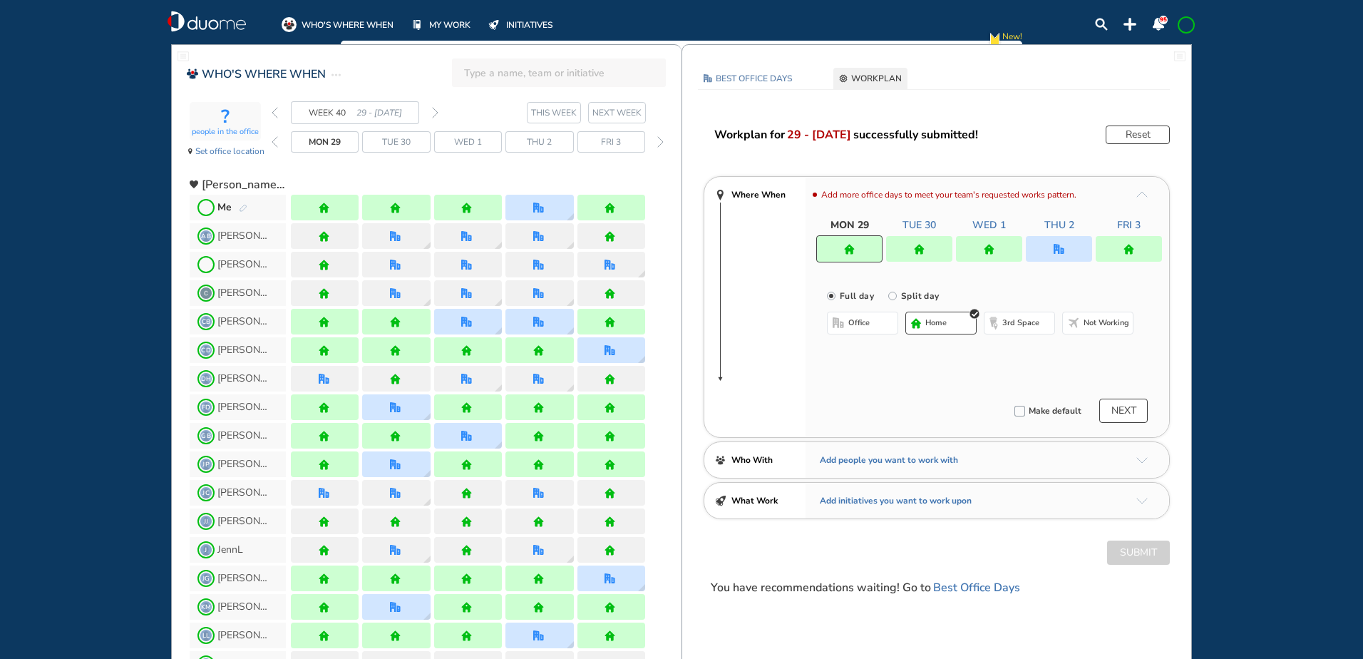
click at [1062, 250] on img "office" at bounding box center [1058, 249] width 11 height 11
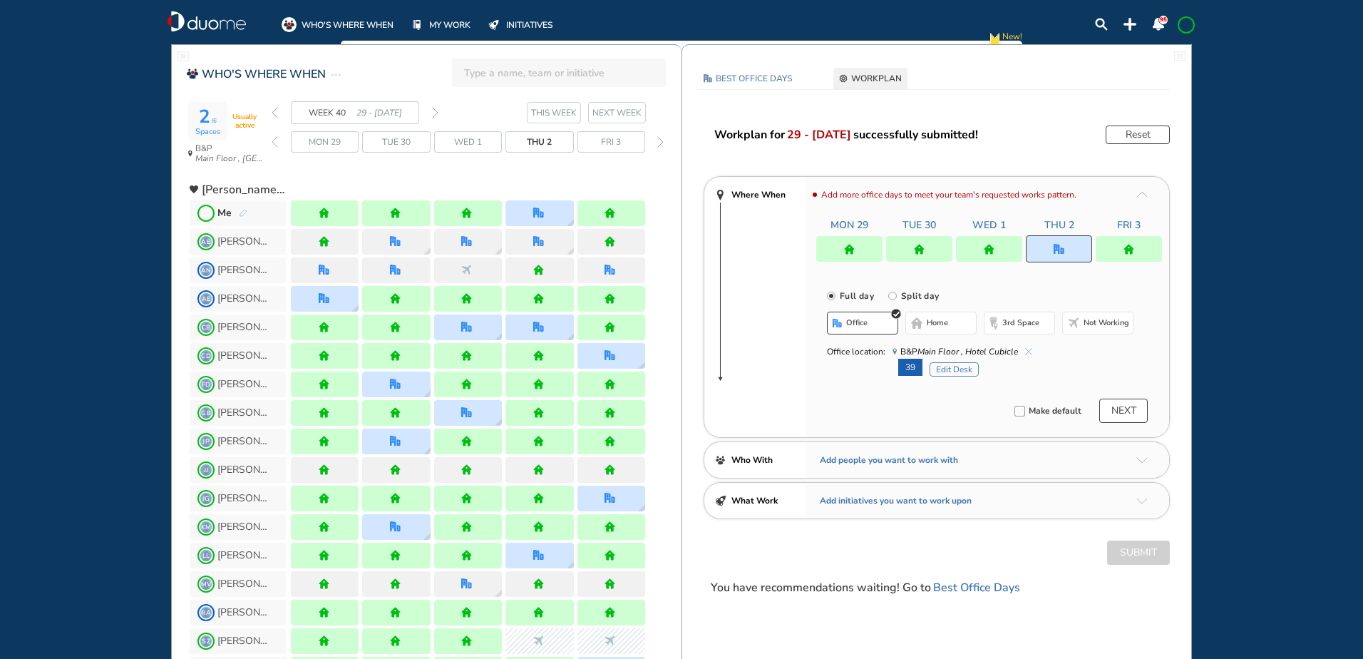
click at [1028, 350] on img "cross-thin-blue" at bounding box center [1028, 351] width 7 height 7
click at [949, 325] on button "home" at bounding box center [940, 322] width 71 height 23
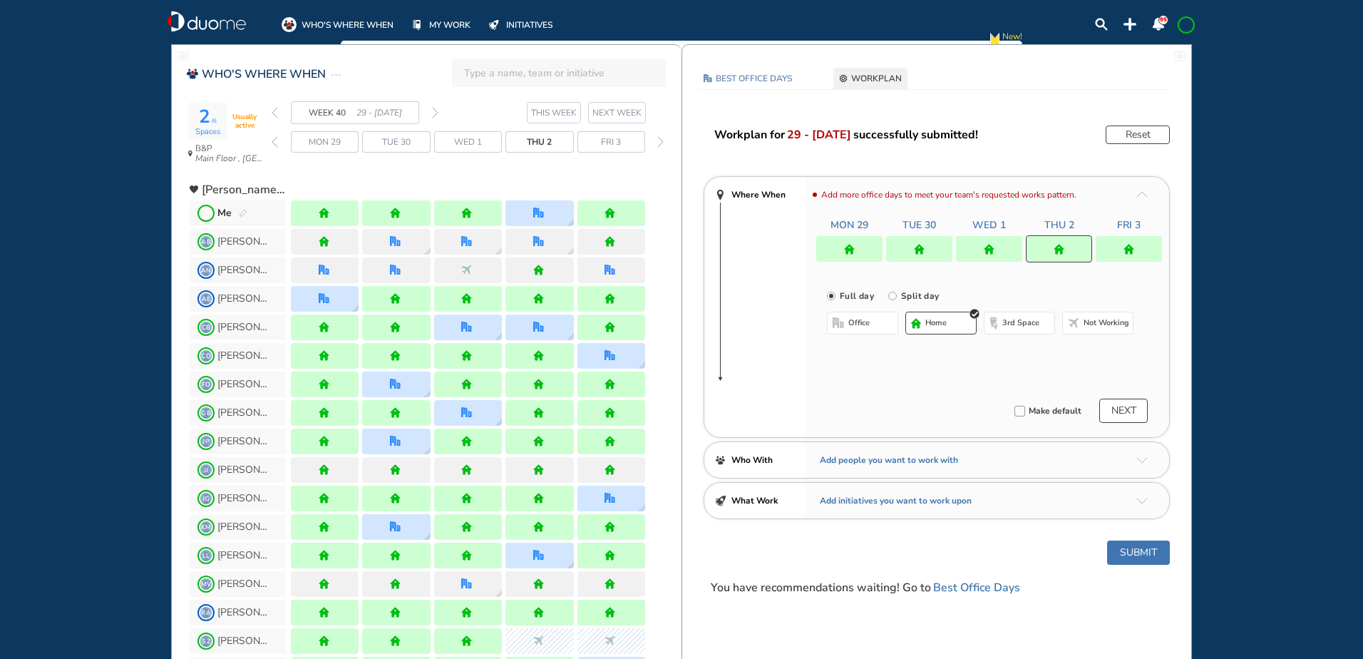
click at [1125, 547] on button "Submit" at bounding box center [1138, 552] width 63 height 24
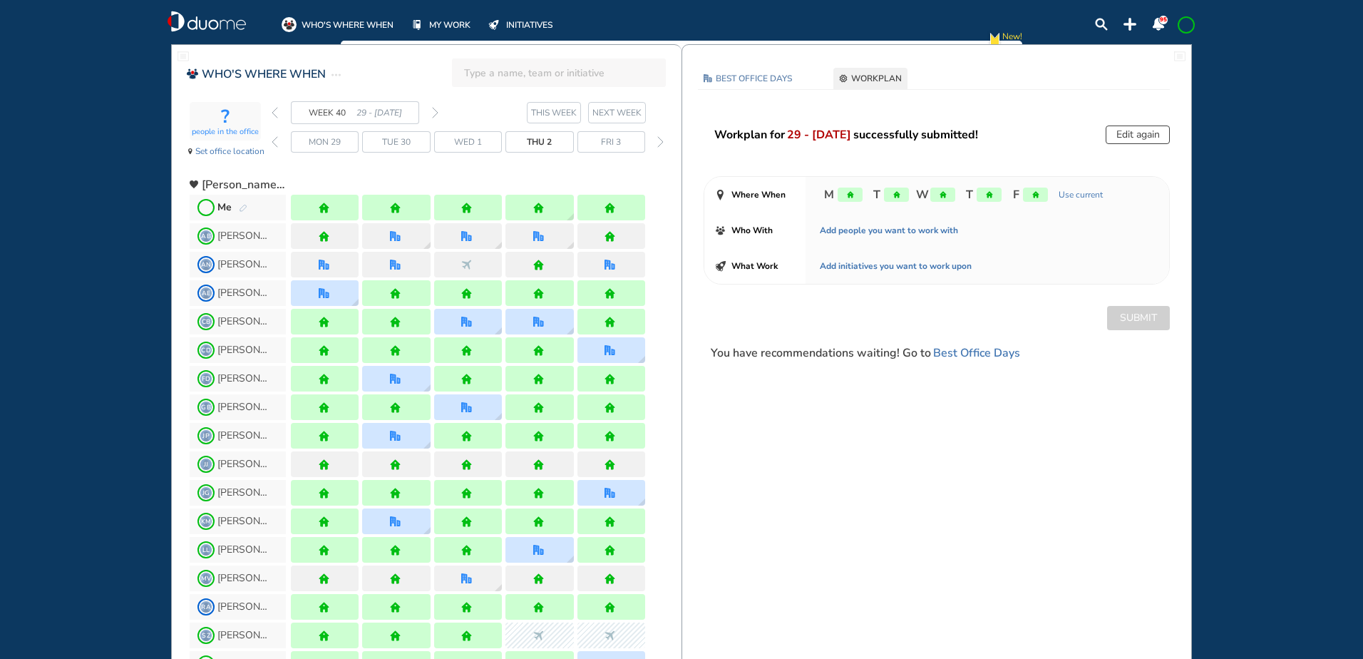
click at [435, 109] on img "forward week" at bounding box center [435, 112] width 6 height 11
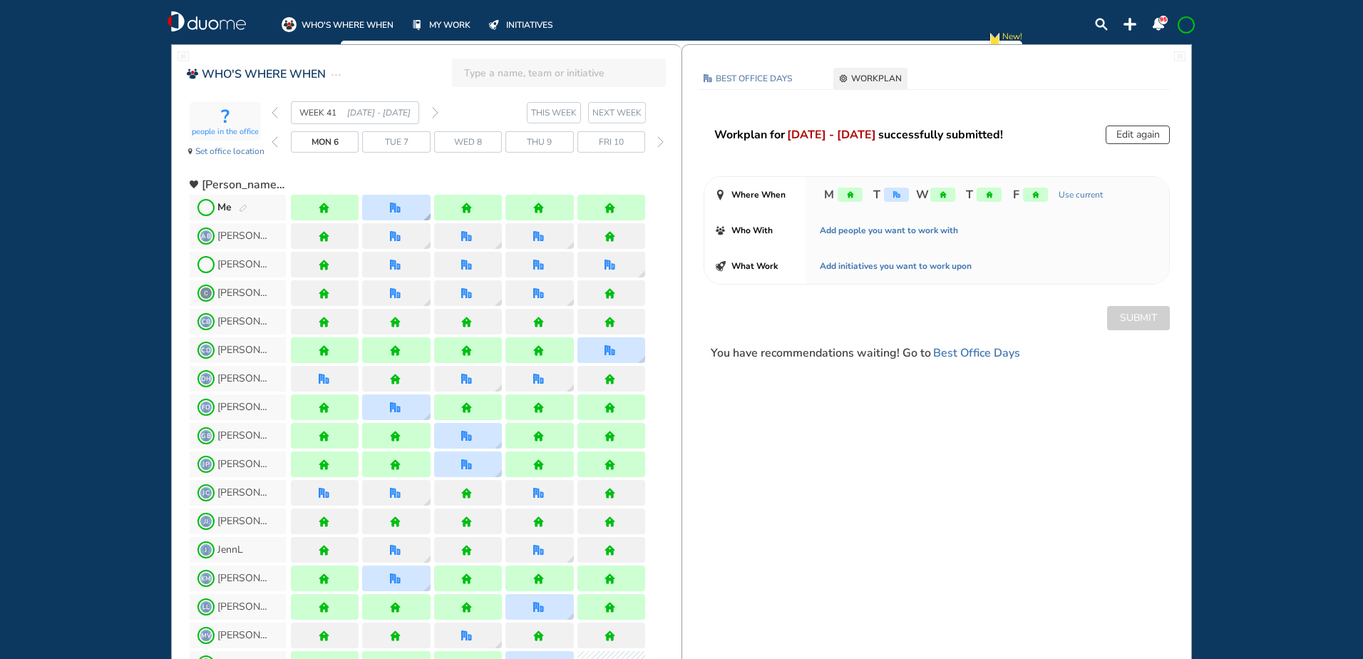
click at [394, 210] on img "office" at bounding box center [395, 207] width 11 height 11
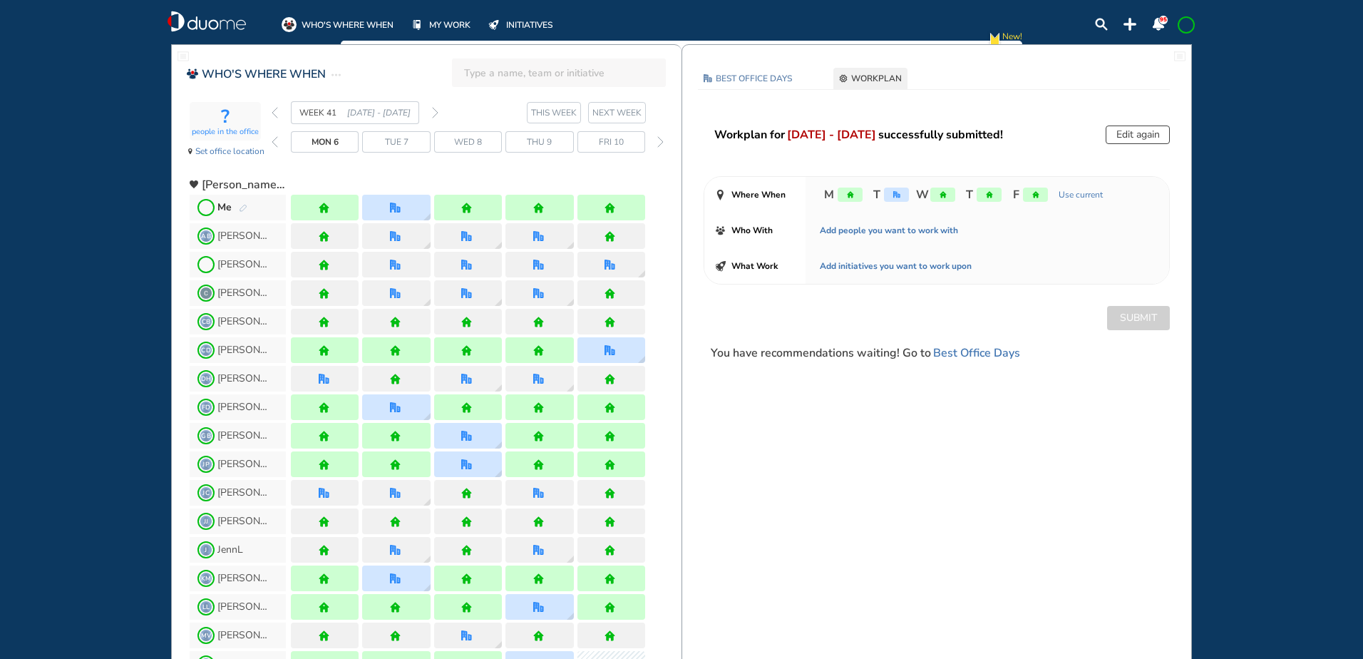
click at [438, 108] on section "WEEK 41 [DATE] - [DATE] THIS WEEK NEXT WEEK" at bounding box center [477, 112] width 410 height 23
click at [435, 110] on img "forward week" at bounding box center [435, 112] width 6 height 11
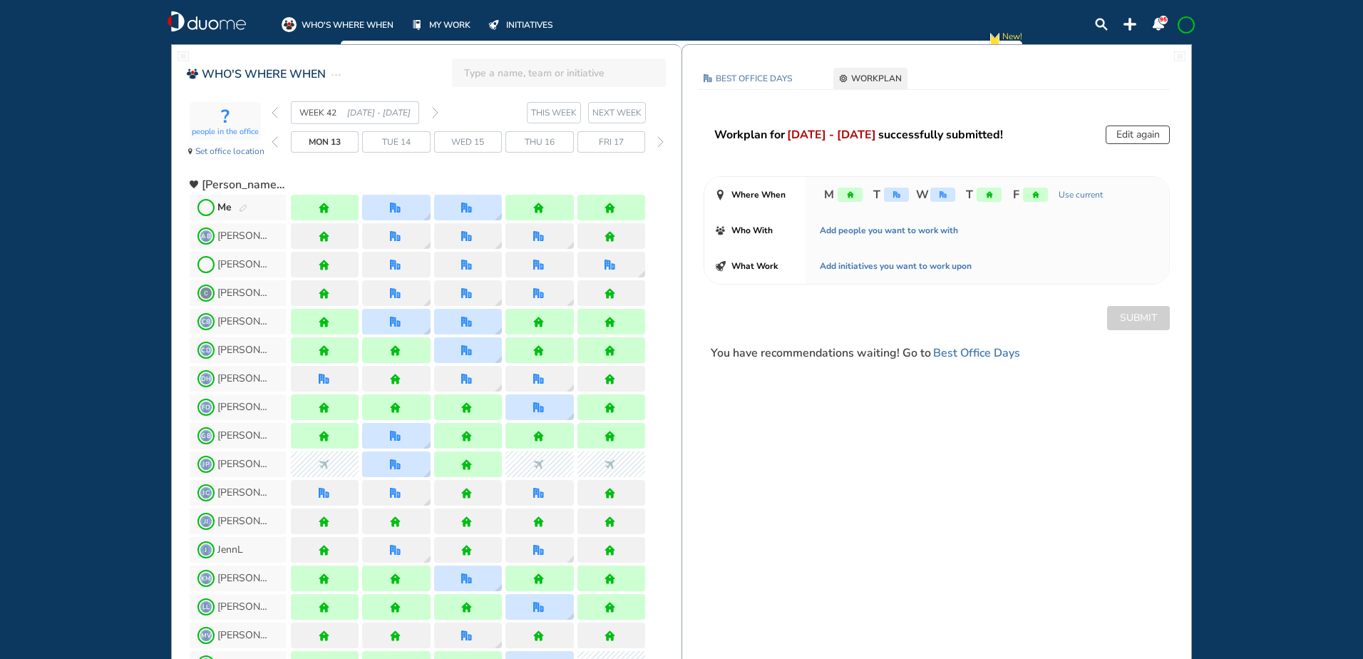
click at [277, 111] on img "back week" at bounding box center [275, 112] width 6 height 11
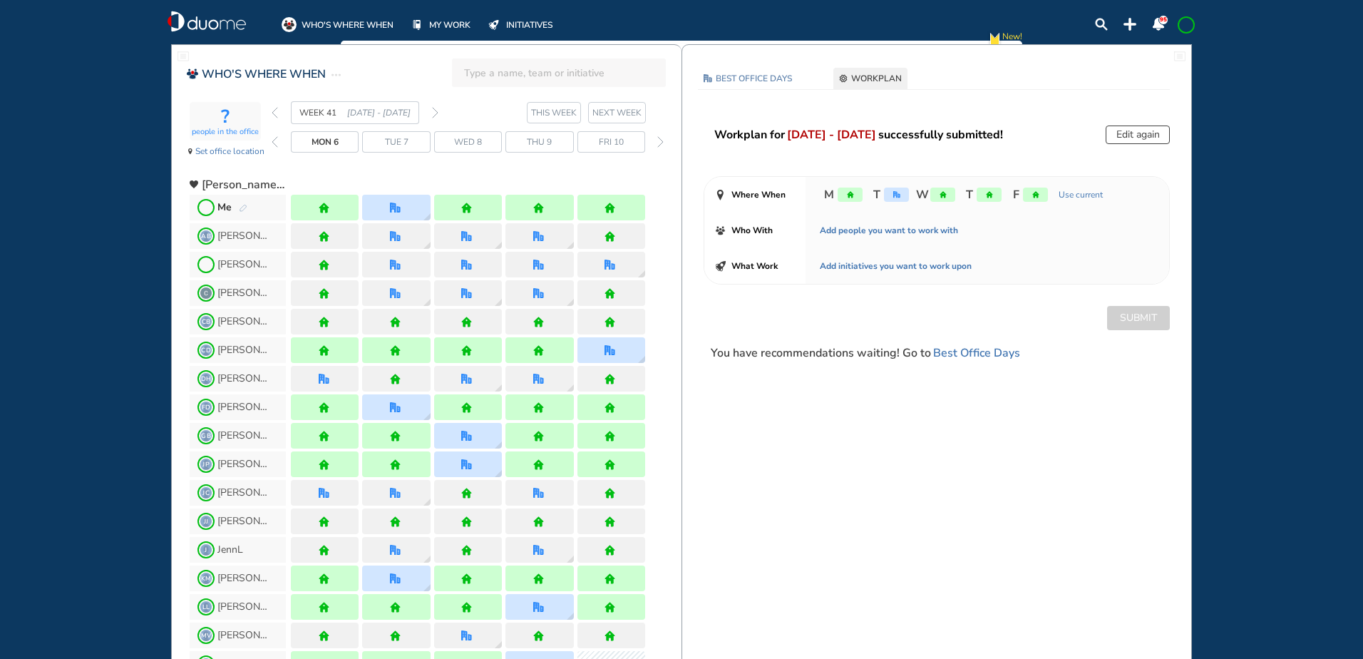
click at [272, 107] on img "back week" at bounding box center [275, 112] width 6 height 11
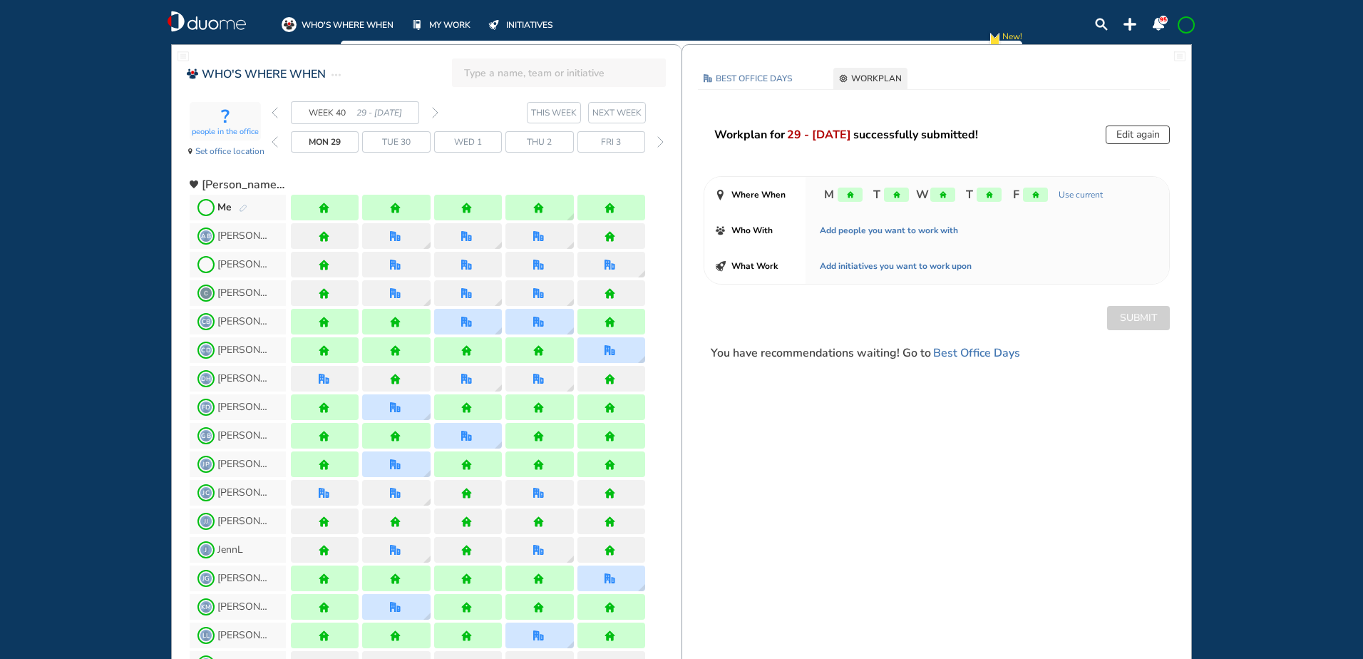
click at [243, 205] on img "pen-edit" at bounding box center [243, 208] width 9 height 9
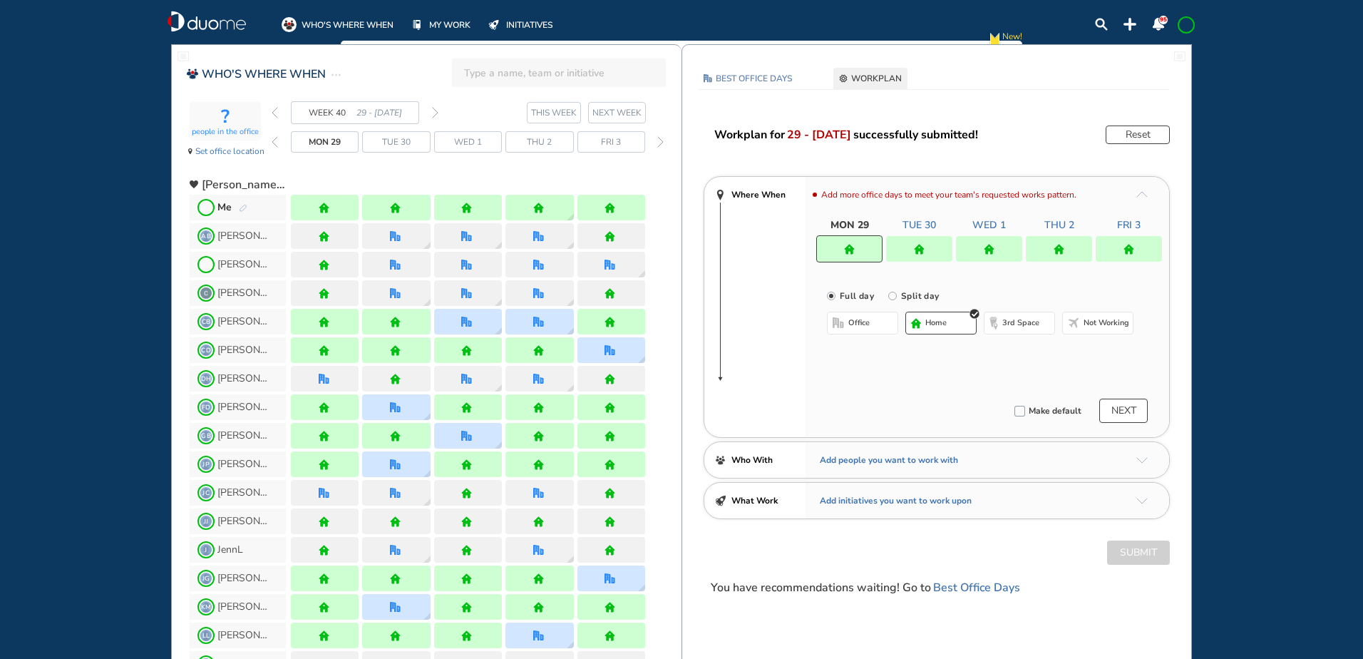
click at [1071, 245] on div at bounding box center [1059, 249] width 66 height 26
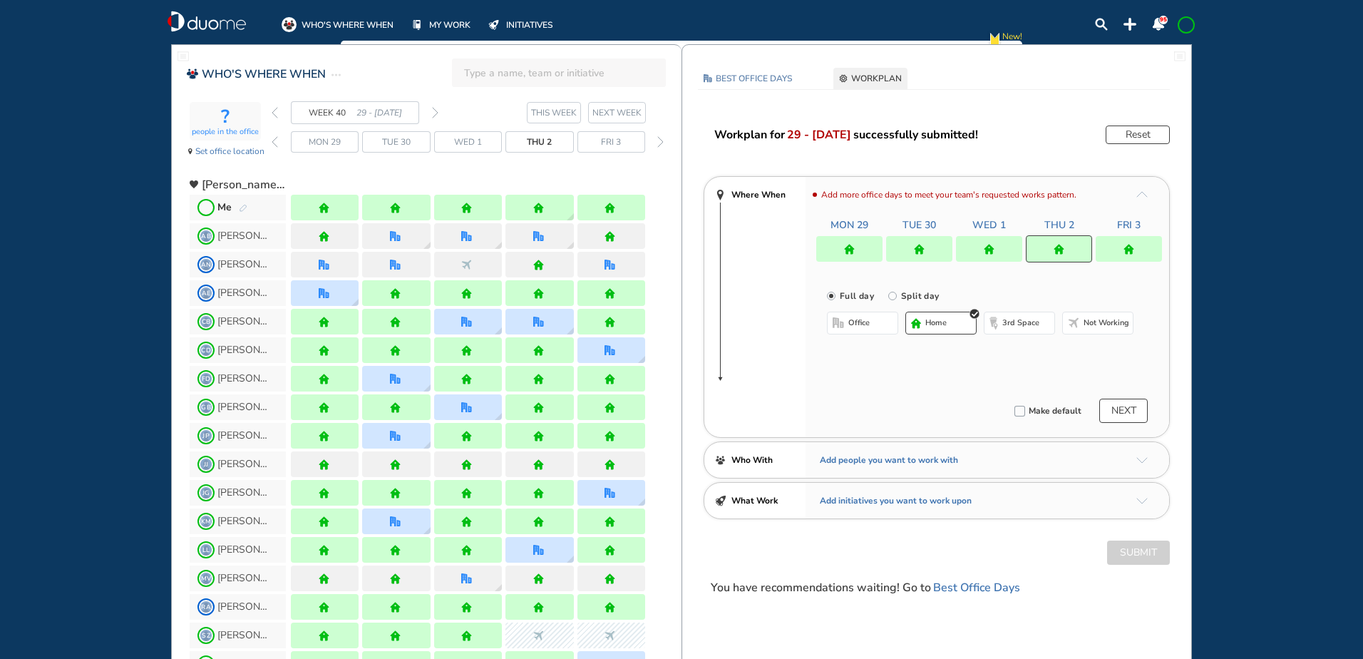
click at [854, 316] on button "office" at bounding box center [862, 322] width 71 height 23
click at [877, 352] on button "Select location" at bounding box center [864, 351] width 57 height 14
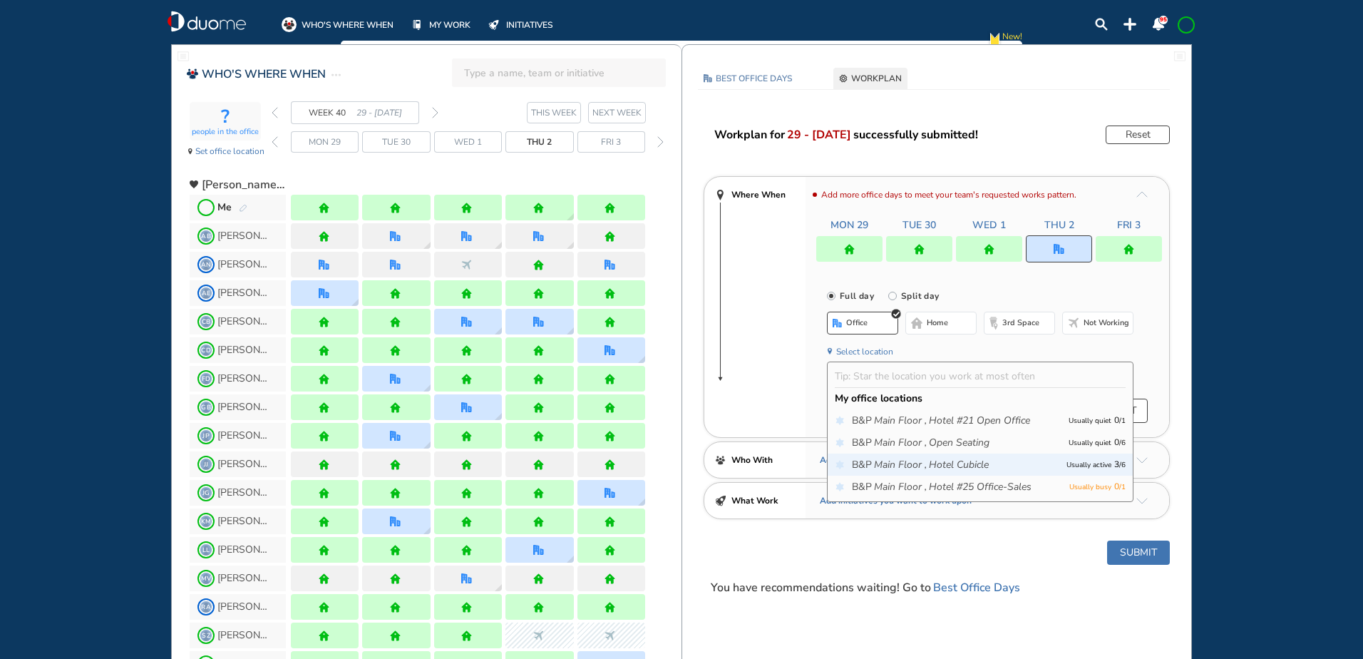
click at [964, 461] on icon "Hotel Cubicle" at bounding box center [959, 465] width 60 height 14
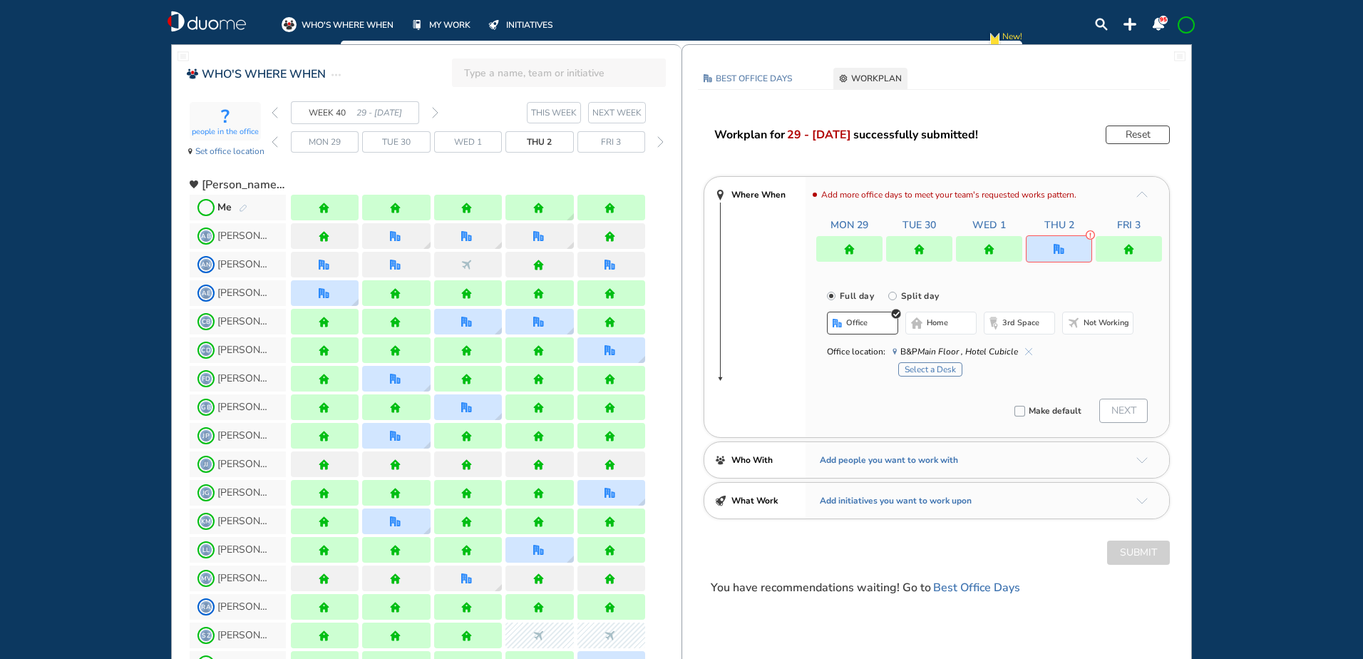
click at [952, 366] on button "Select a Desk" at bounding box center [930, 369] width 64 height 14
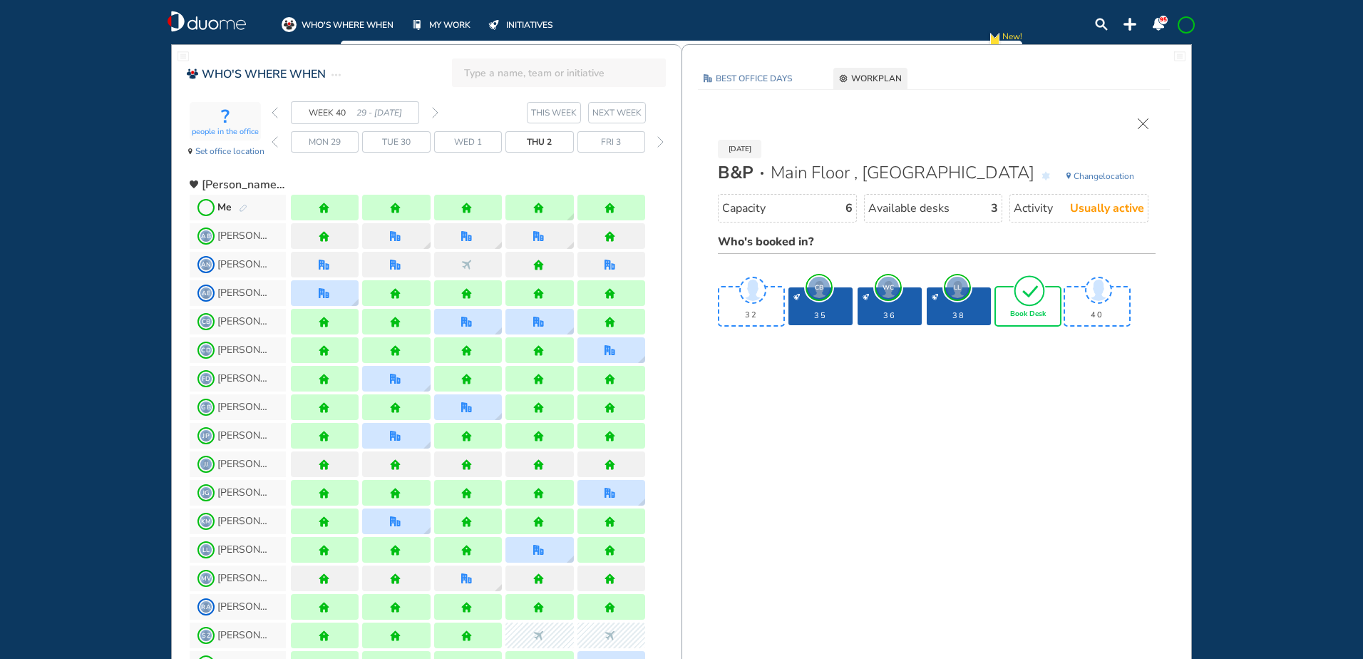
click at [1043, 317] on span "Book Desk" at bounding box center [1028, 314] width 36 height 9
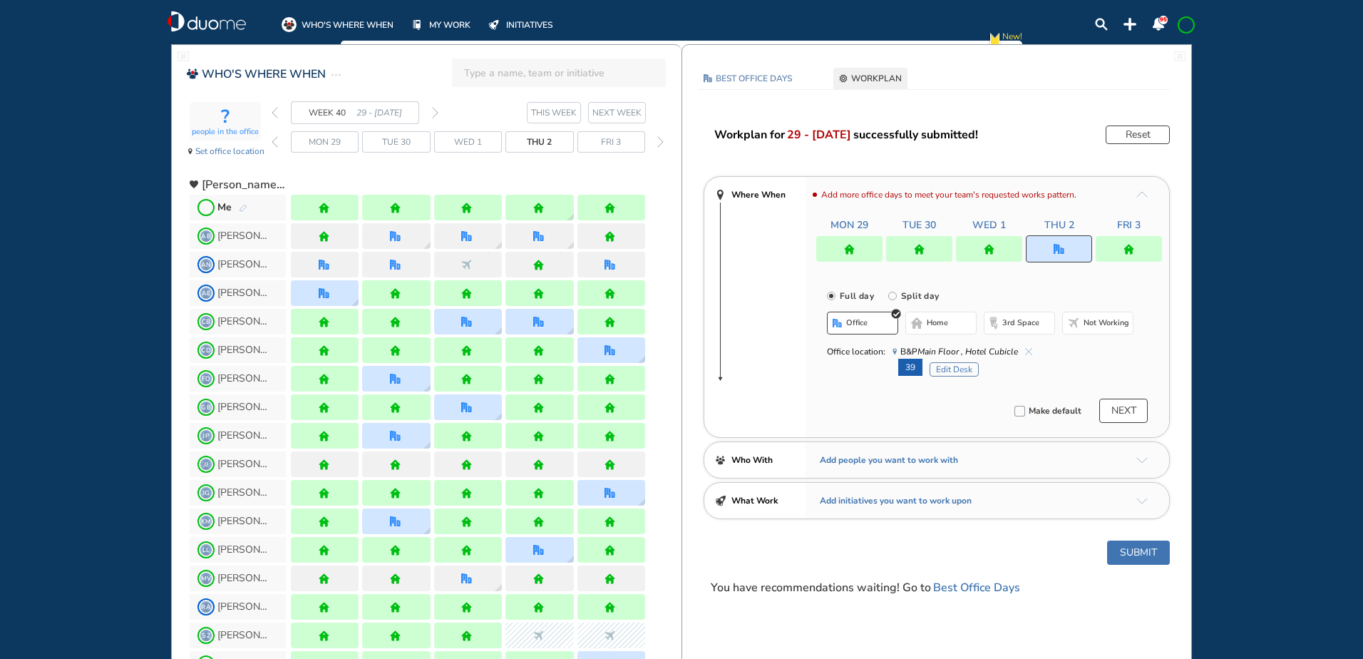
click at [1142, 558] on button "Submit" at bounding box center [1138, 552] width 63 height 24
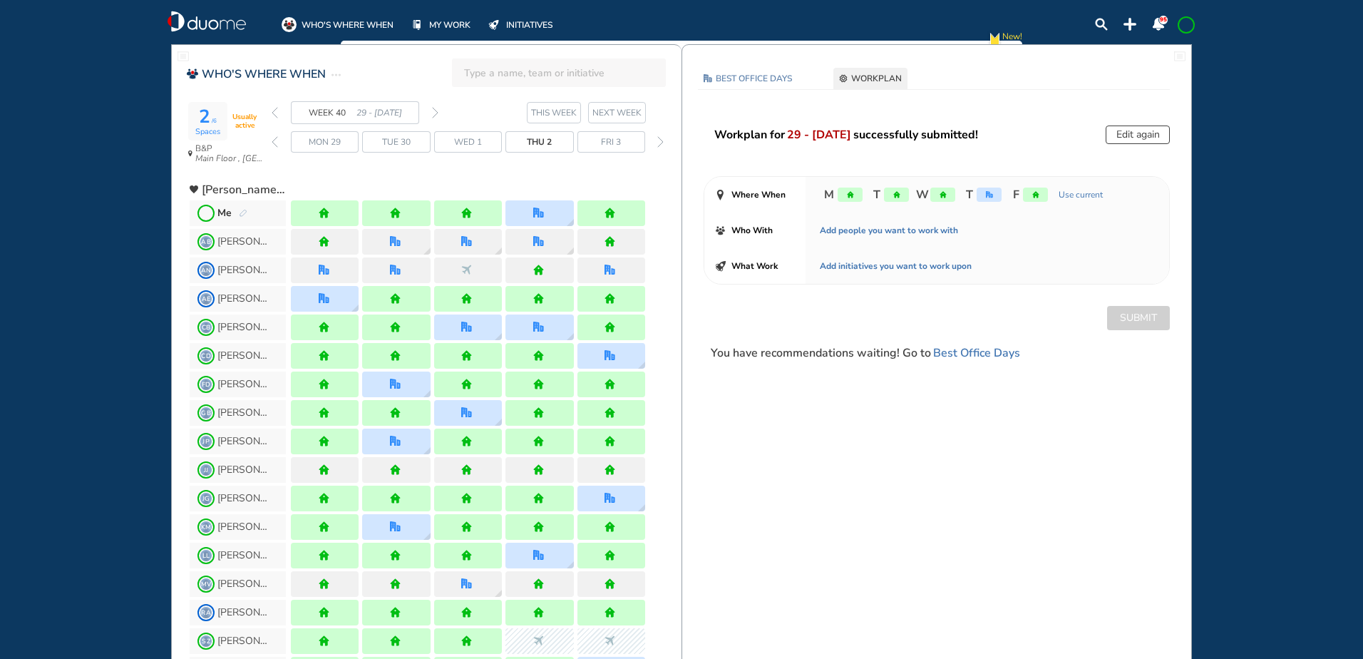
click at [435, 113] on img "forward week" at bounding box center [435, 112] width 6 height 11
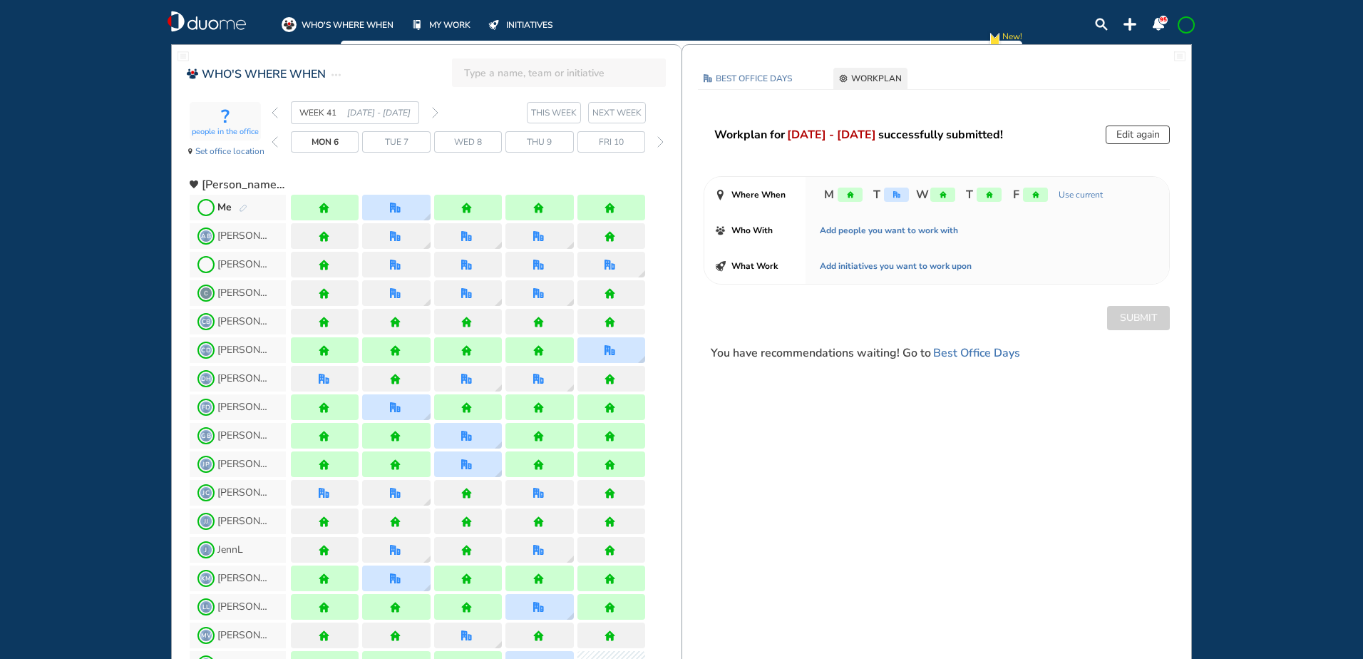
click at [243, 206] on img "pen-edit" at bounding box center [243, 208] width 9 height 9
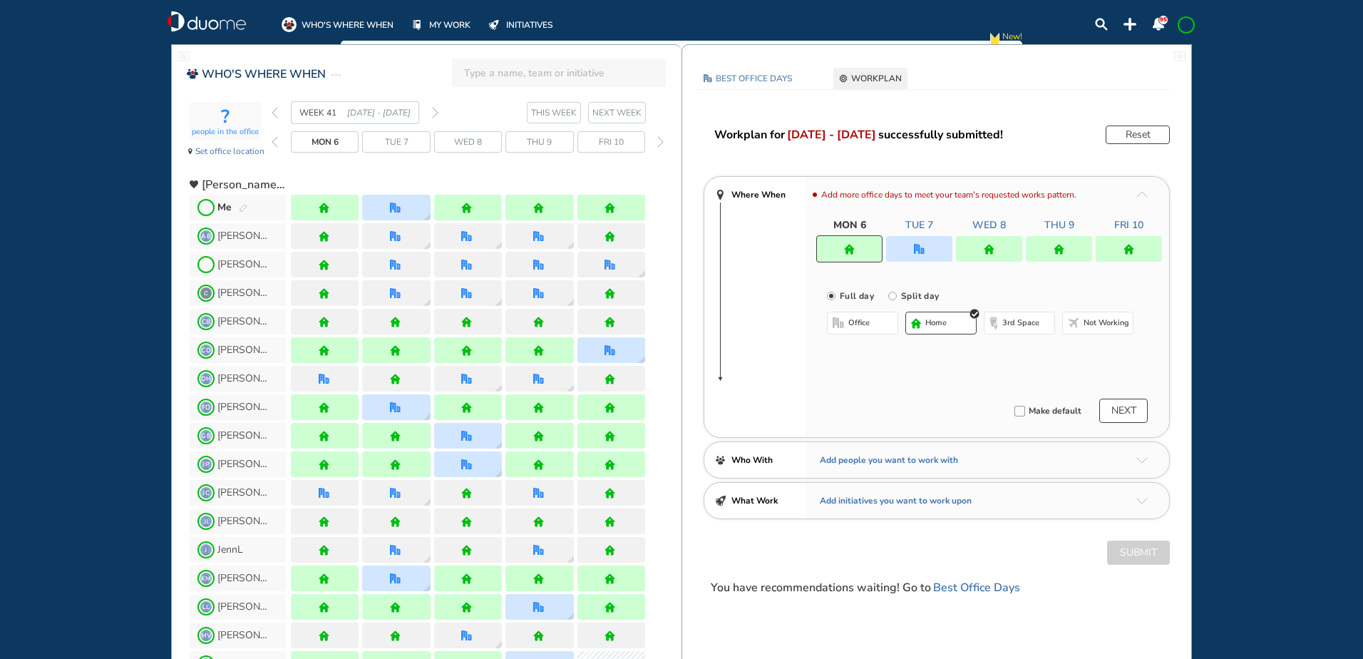
click at [904, 244] on div at bounding box center [919, 249] width 66 height 26
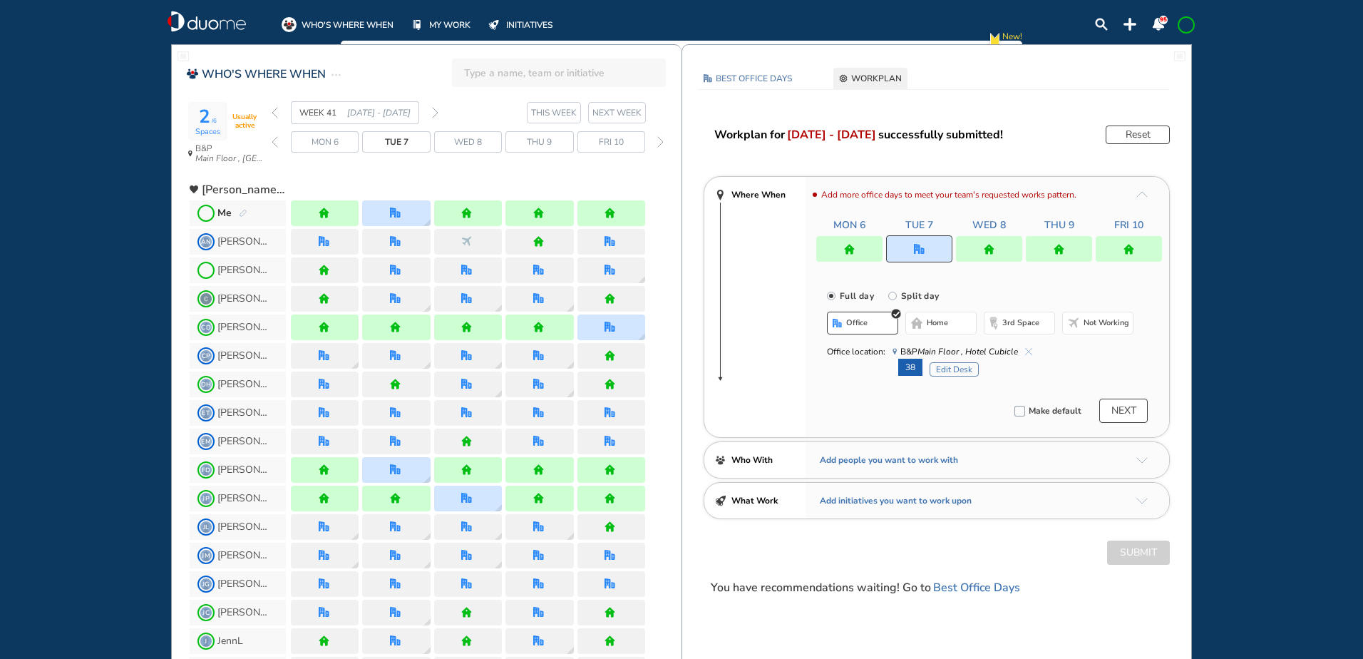
click at [1028, 350] on img "cross-thin-blue" at bounding box center [1028, 351] width 7 height 7
drag, startPoint x: 979, startPoint y: 329, endPoint x: 970, endPoint y: 326, distance: 9.0
click at [976, 329] on div "office home 3rd space Not working" at bounding box center [980, 324] width 306 height 26
click at [966, 324] on button "home" at bounding box center [940, 322] width 71 height 23
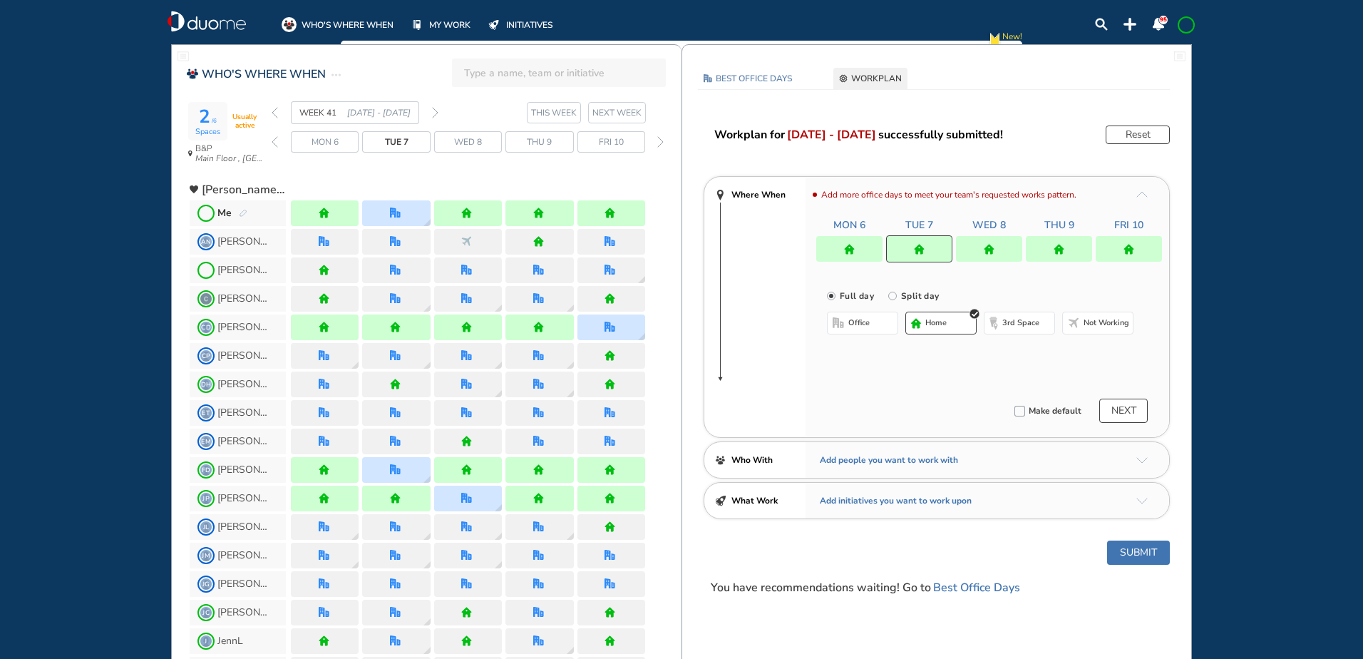
click at [1135, 548] on button "Submit" at bounding box center [1138, 552] width 63 height 24
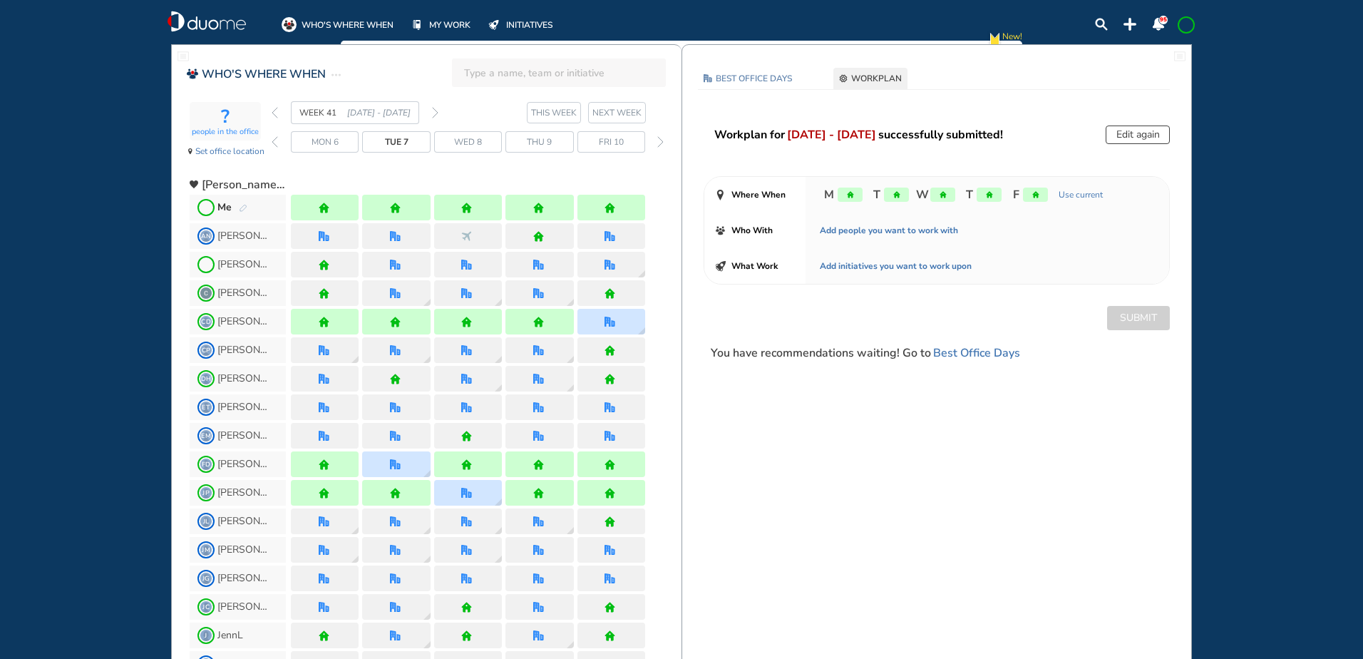
click at [430, 115] on div "WEEK 41 [DATE] - [DATE]" at bounding box center [355, 112] width 167 height 23
click at [433, 112] on img "forward week" at bounding box center [435, 112] width 6 height 11
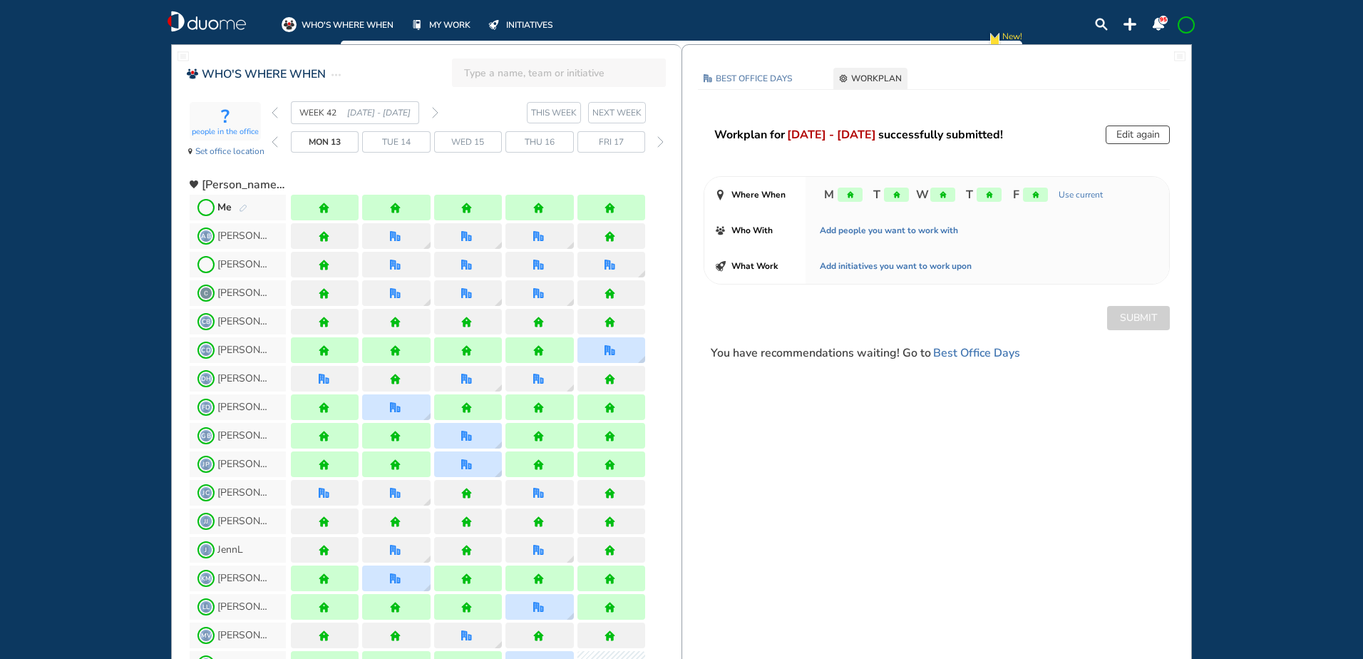
click at [433, 112] on img "forward week" at bounding box center [435, 112] width 6 height 11
click at [437, 112] on img "forward week" at bounding box center [435, 112] width 6 height 11
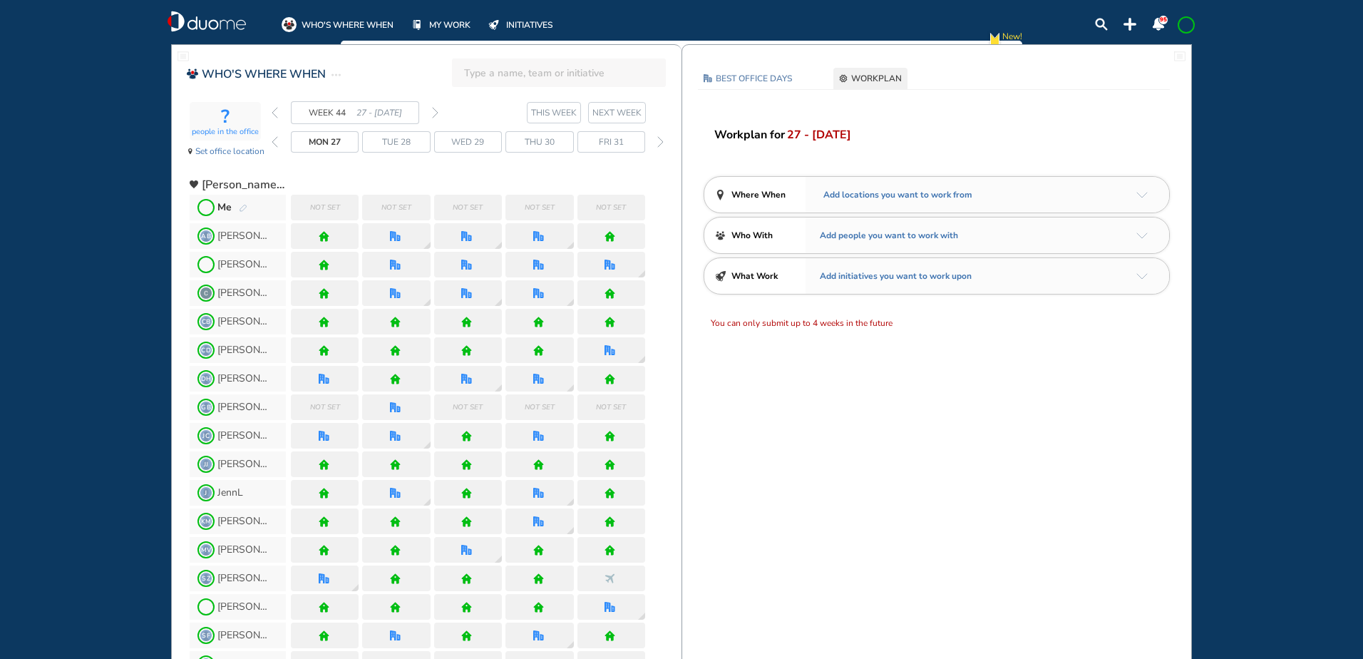
click at [326, 25] on span "WHO'S WHERE WHEN" at bounding box center [347, 25] width 92 height 14
